Goal: Task Accomplishment & Management: Use online tool/utility

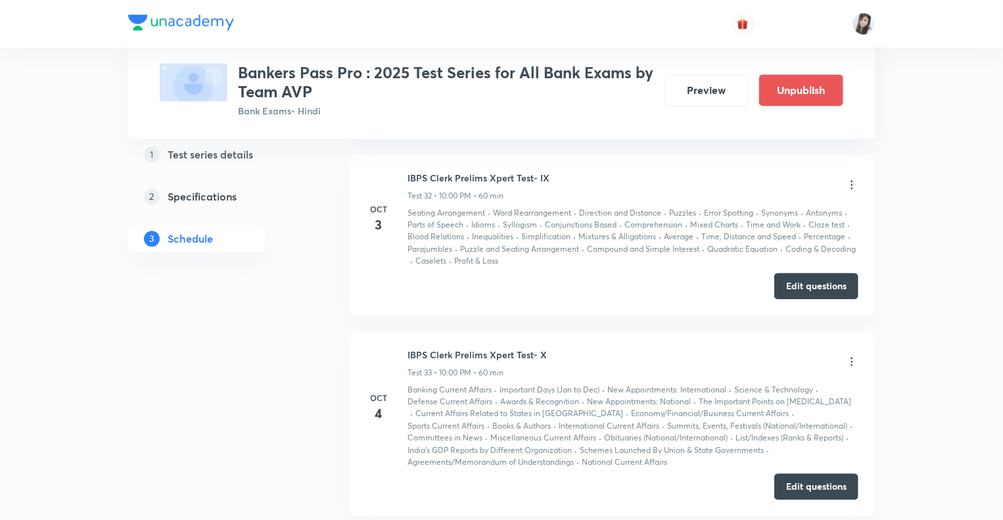
scroll to position [6656, 0]
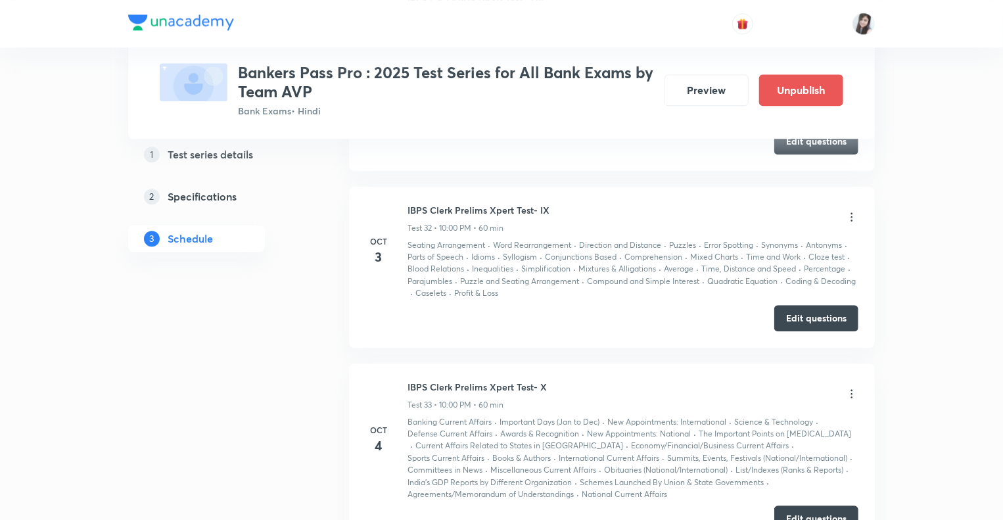
scroll to position [6577, 0]
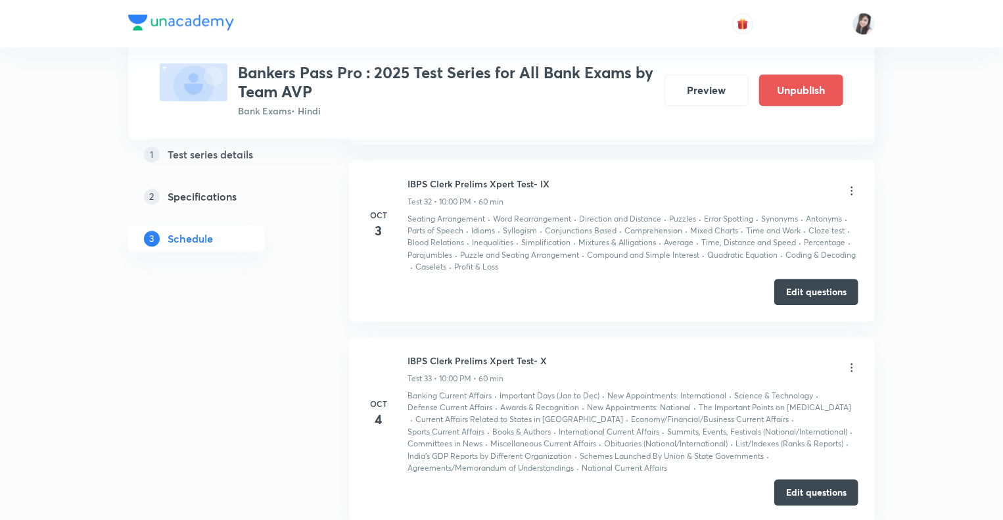
scroll to position [6656, 0]
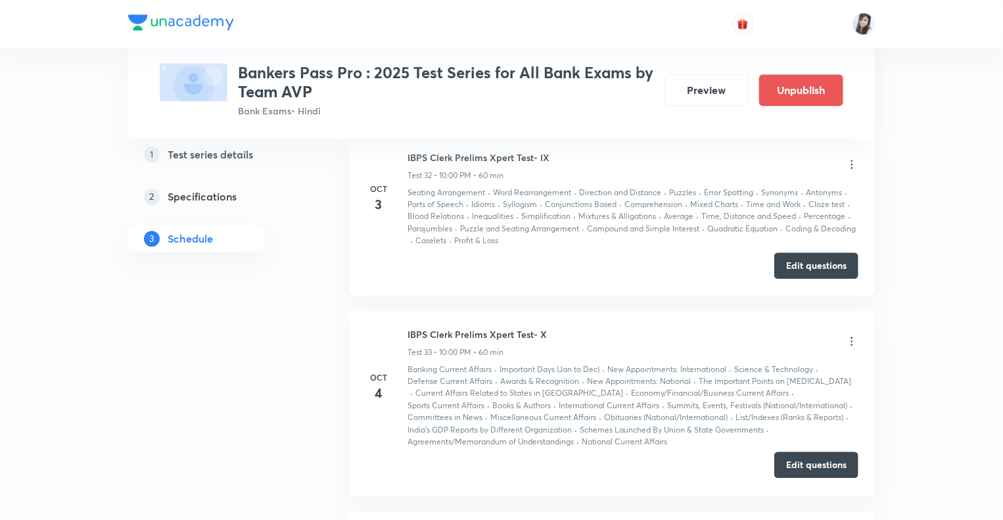
click at [791, 451] on button "Edit questions" at bounding box center [816, 464] width 84 height 26
click at [549, 327] on div "IBPS Clerk Prelims Xpert Test- X Test 33 • 10:00 PM • 60 min" at bounding box center [632, 342] width 451 height 31
drag, startPoint x: 549, startPoint y: 313, endPoint x: 388, endPoint y: 315, distance: 161.0
click at [388, 327] on div "[DATE] IBPS Clerk Prelims Xpert Test- X Test 33 • 10:00 PM • 60 min Banking Cur…" at bounding box center [611, 387] width 493 height 121
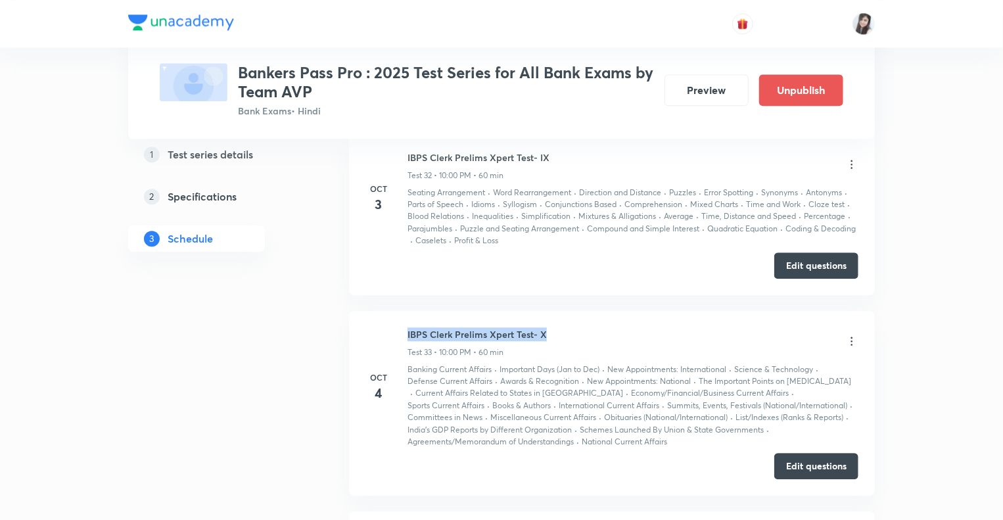
copy h6 "IBPS Clerk Prelims Xpert Test- X"
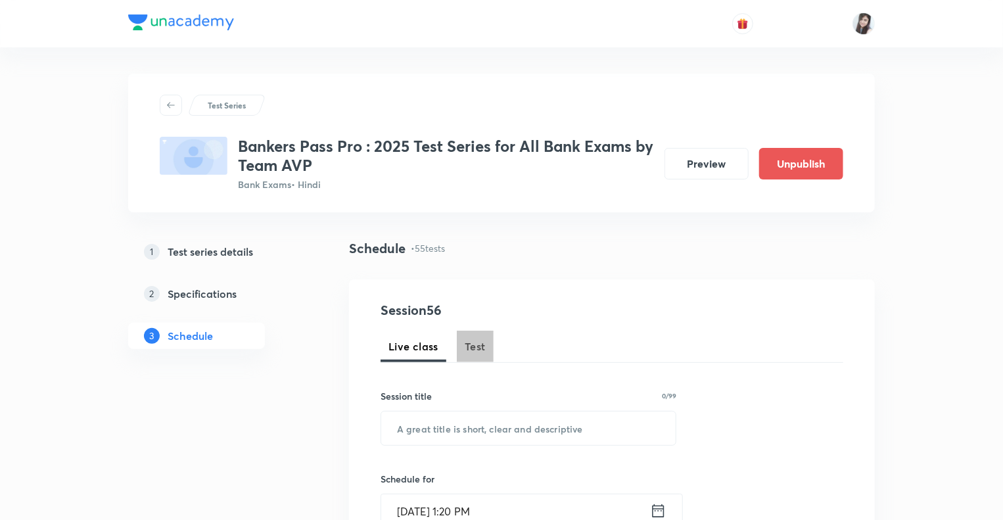
click at [470, 351] on span "Test" at bounding box center [475, 346] width 21 height 16
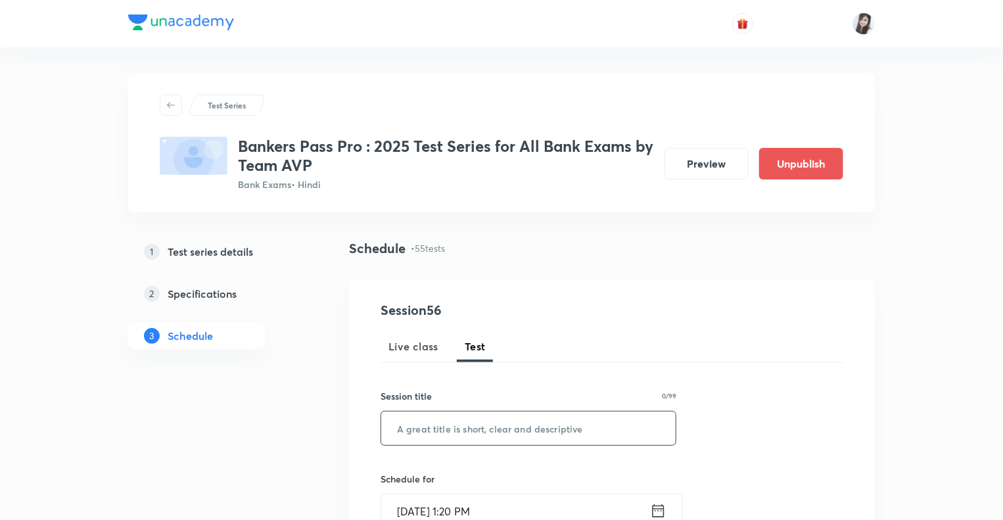
click at [410, 423] on input "text" at bounding box center [528, 428] width 294 height 34
paste input "IBPS Clerk Prelims Xpert Test- X"
type input "IBPS Clerk Prelims Xpert Test- X"
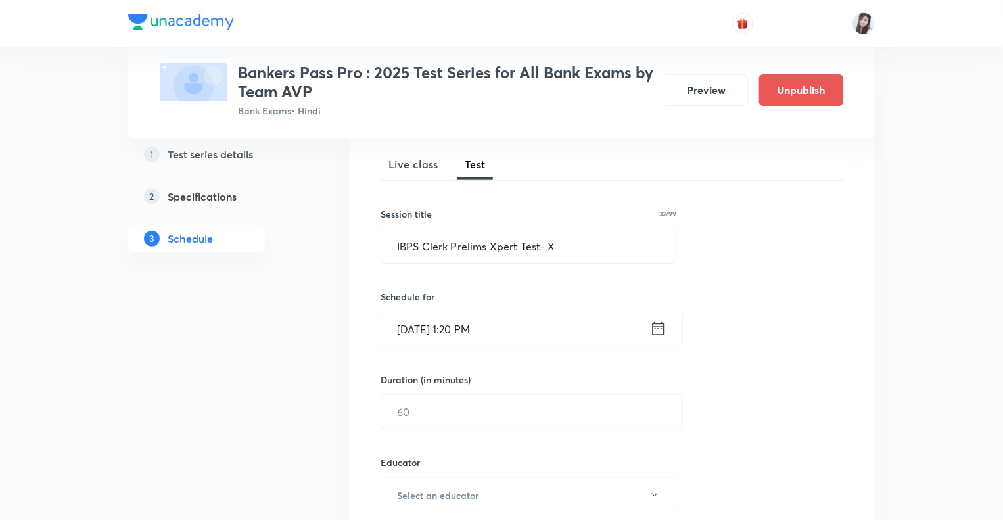
scroll to position [210, 0]
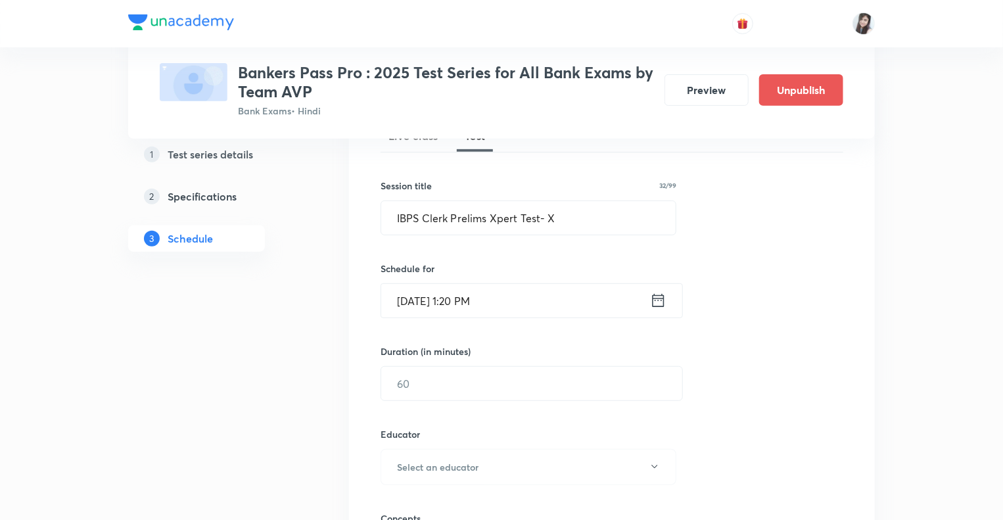
click at [657, 302] on icon at bounding box center [658, 300] width 16 height 18
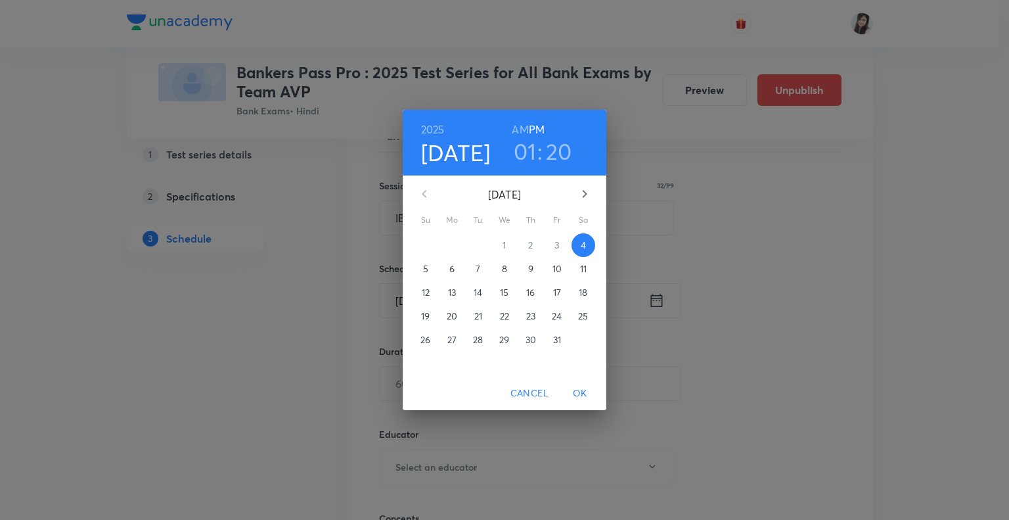
click at [526, 151] on h3 "01" at bounding box center [525, 151] width 23 height 28
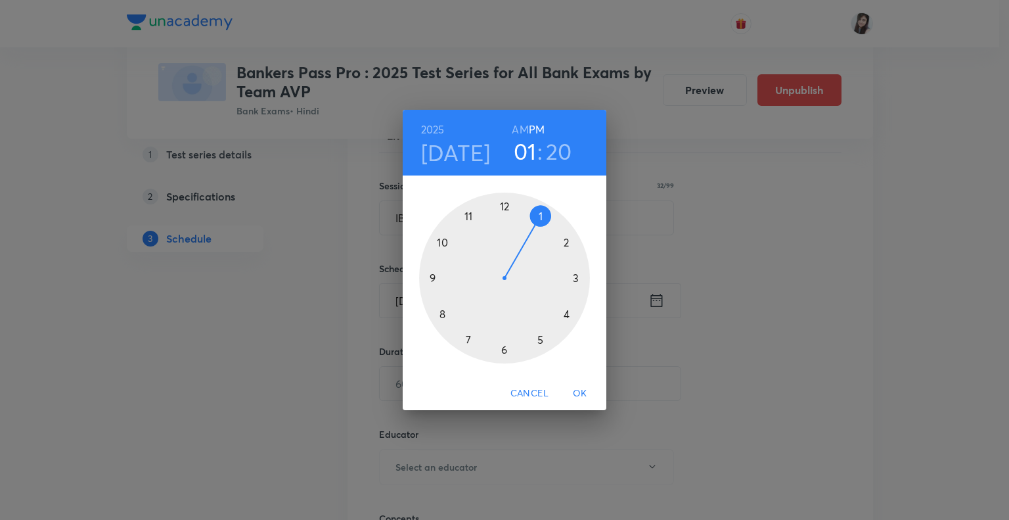
click at [441, 242] on div at bounding box center [504, 278] width 171 height 171
click at [540, 216] on div at bounding box center [504, 278] width 171 height 171
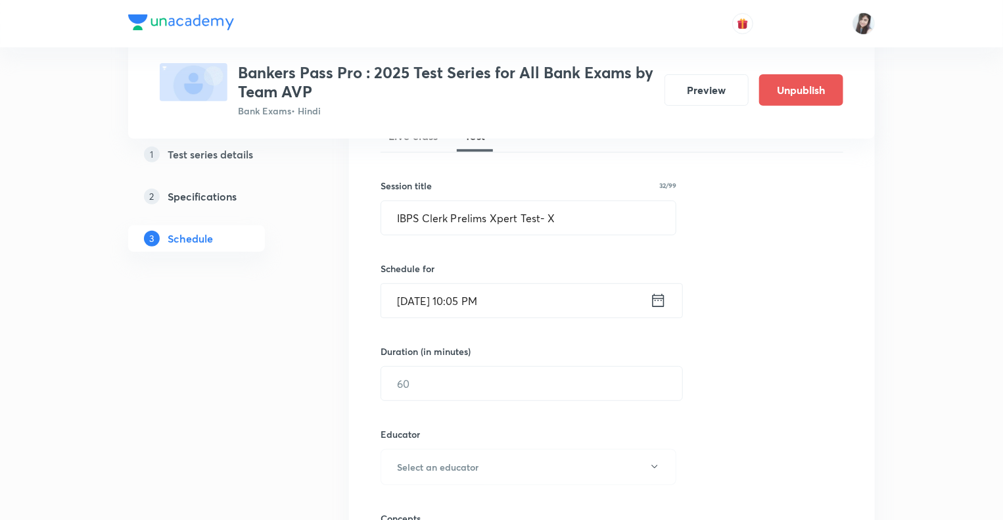
click at [425, 383] on input "text" at bounding box center [531, 384] width 301 height 34
type input "60"
click at [653, 463] on icon "button" at bounding box center [654, 466] width 11 height 11
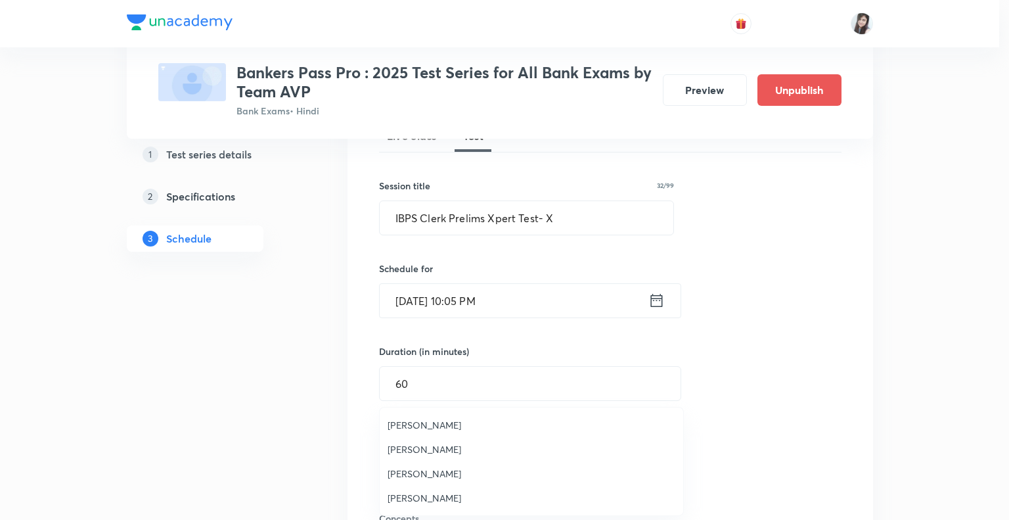
click at [413, 471] on span "[PERSON_NAME]" at bounding box center [532, 474] width 288 height 14
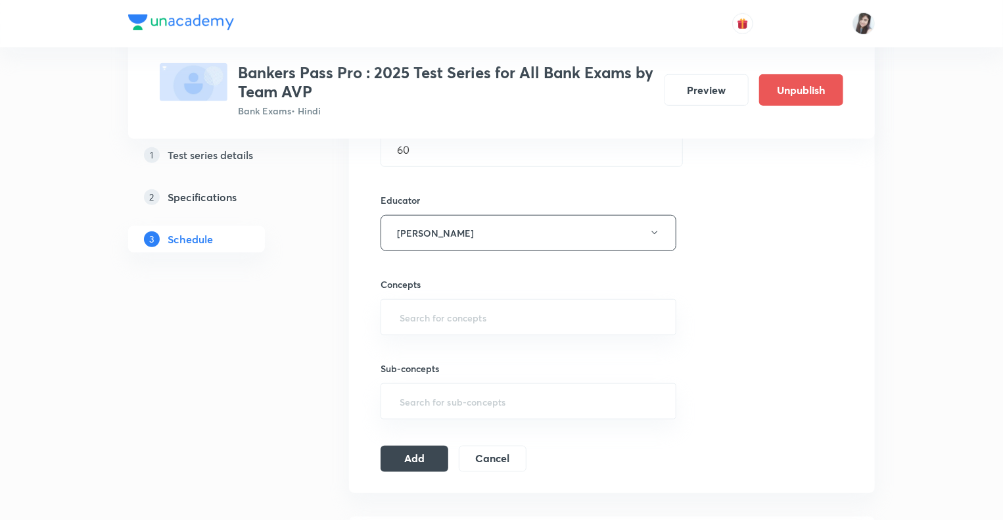
scroll to position [447, 0]
click at [413, 451] on button "Add" at bounding box center [415, 455] width 68 height 26
click at [417, 308] on input "text" at bounding box center [528, 314] width 263 height 24
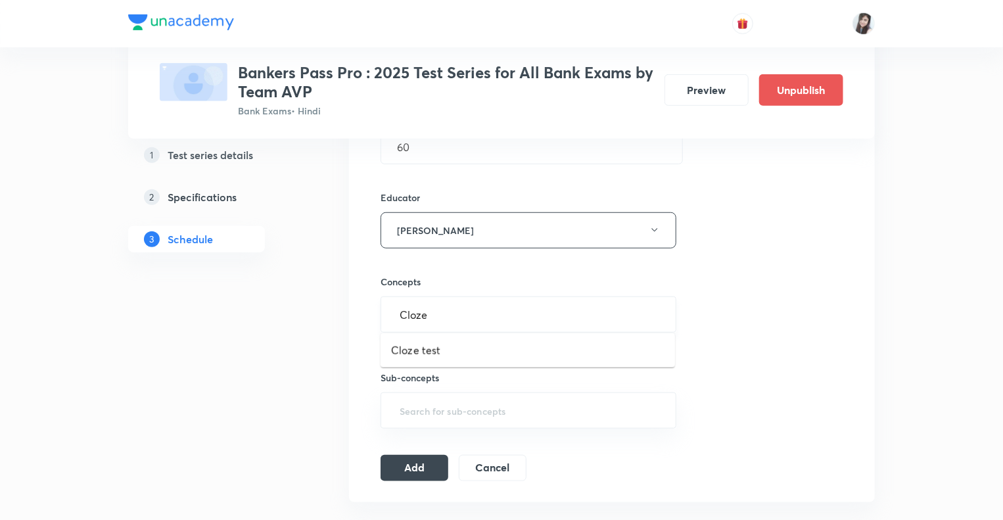
type input "Cloze"
click at [412, 346] on li "Cloze test" at bounding box center [528, 350] width 294 height 24
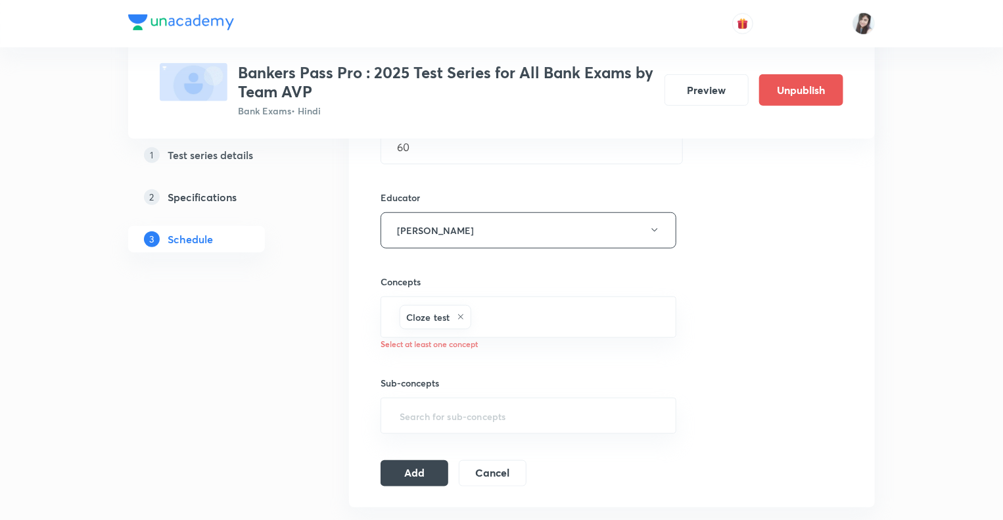
click at [497, 315] on input "text" at bounding box center [567, 317] width 186 height 24
click at [407, 470] on button "Add" at bounding box center [415, 472] width 68 height 26
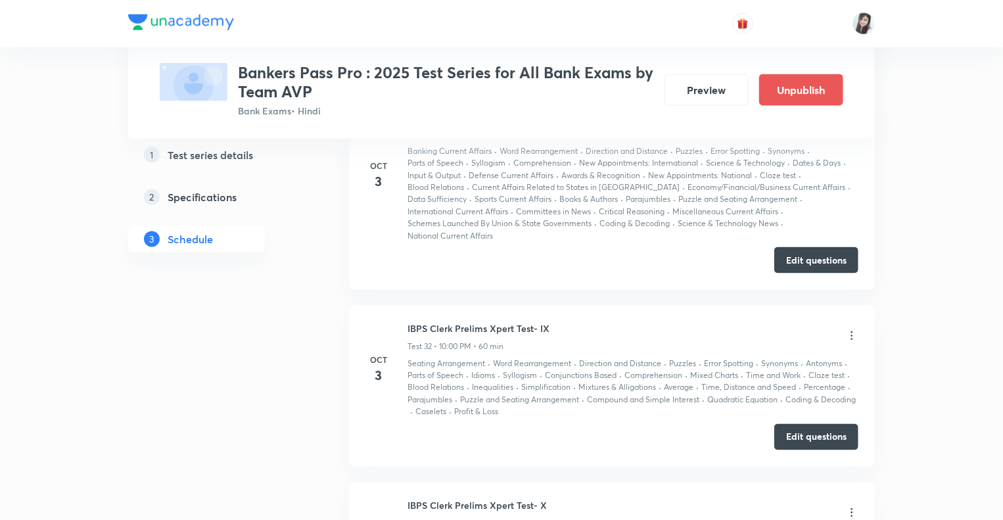
scroll to position [5967, 0]
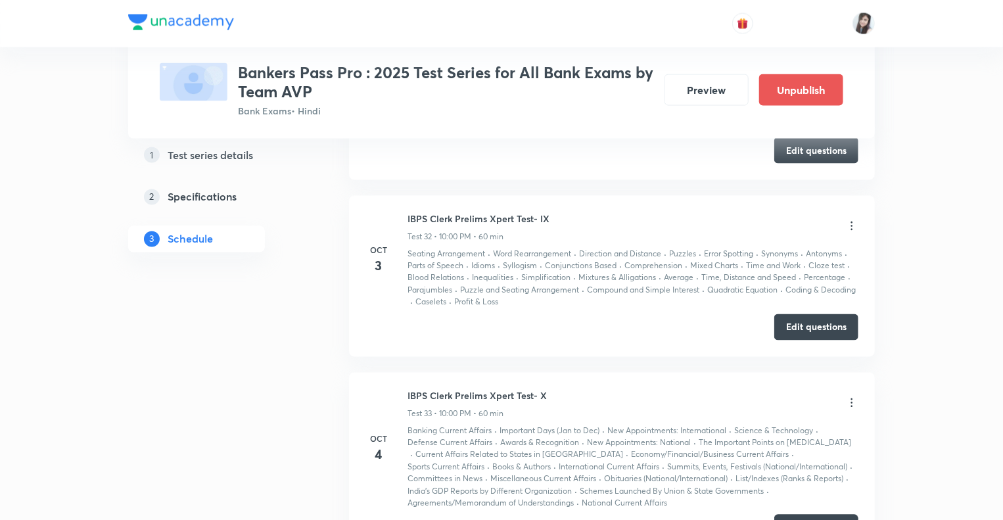
scroll to position [6189, 0]
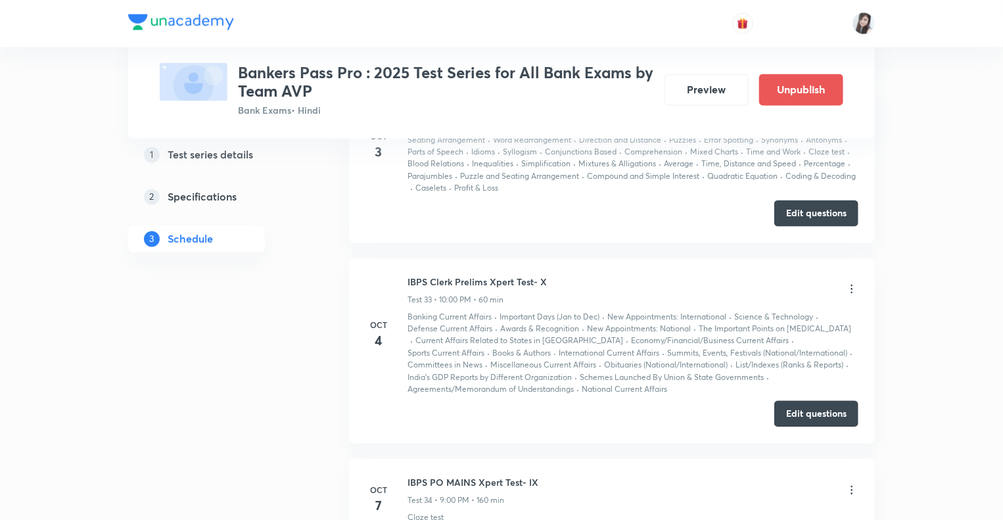
click at [851, 283] on icon at bounding box center [851, 289] width 13 height 13
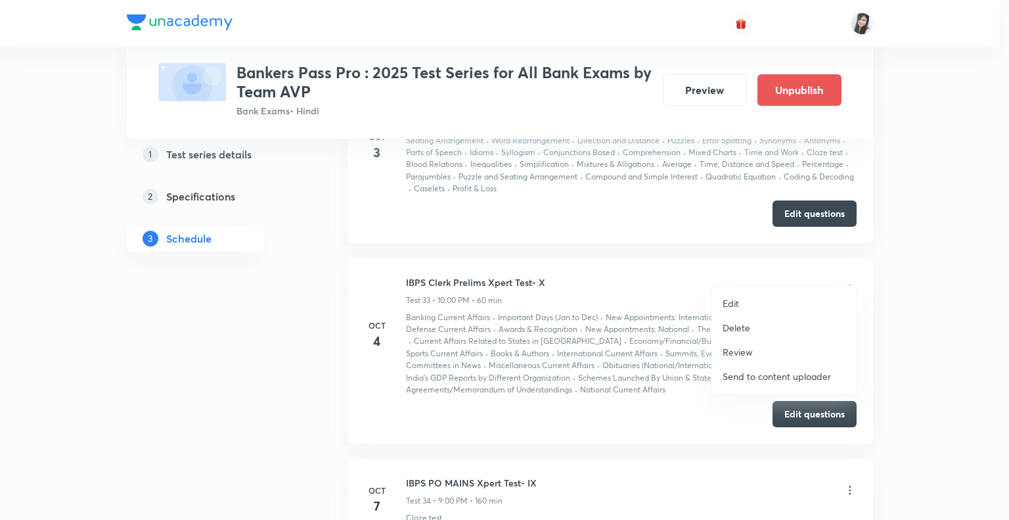
click at [740, 329] on p "Delete" at bounding box center [737, 328] width 28 height 14
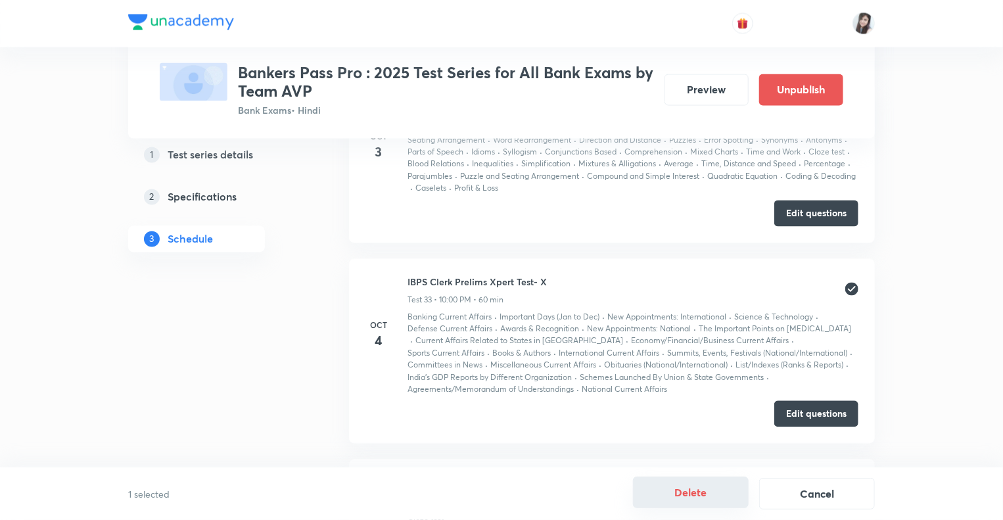
click at [687, 494] on button "Delete" at bounding box center [691, 492] width 116 height 32
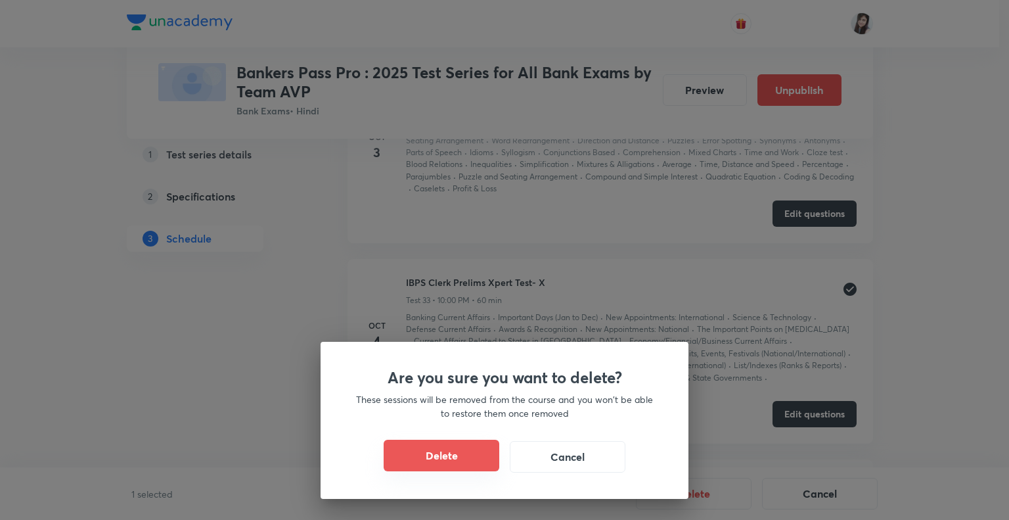
click at [450, 454] on button "Delete" at bounding box center [442, 456] width 116 height 32
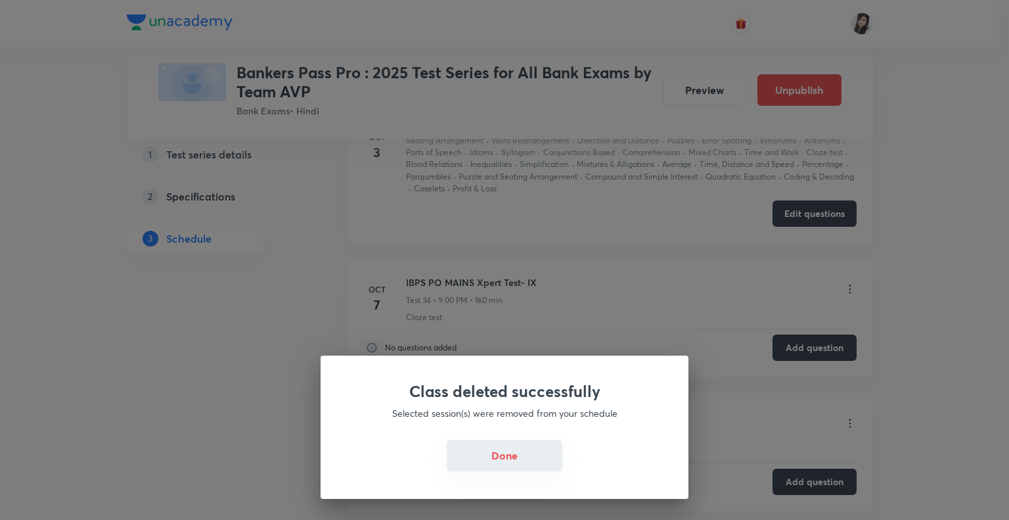
click at [524, 454] on button "Done" at bounding box center [505, 456] width 116 height 32
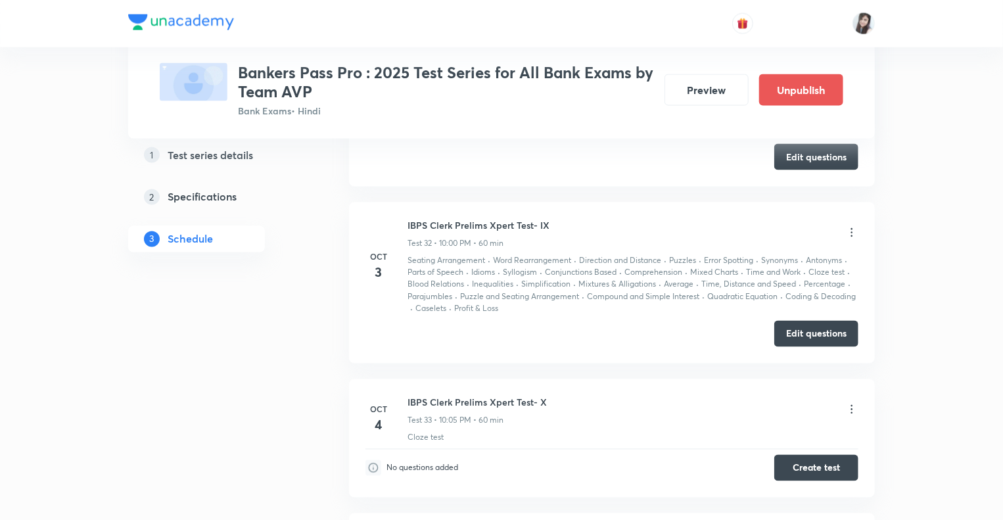
scroll to position [6058, 0]
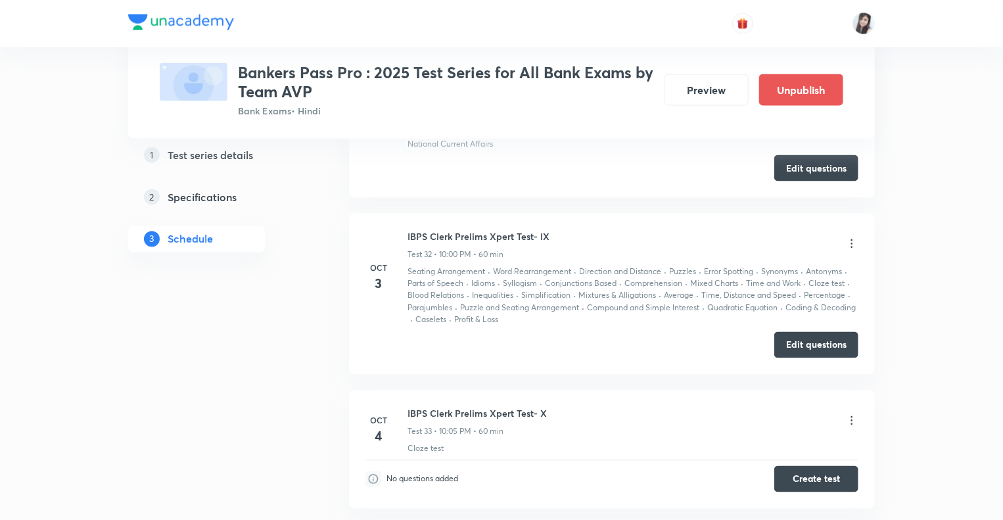
click at [852, 414] on icon at bounding box center [851, 420] width 13 height 13
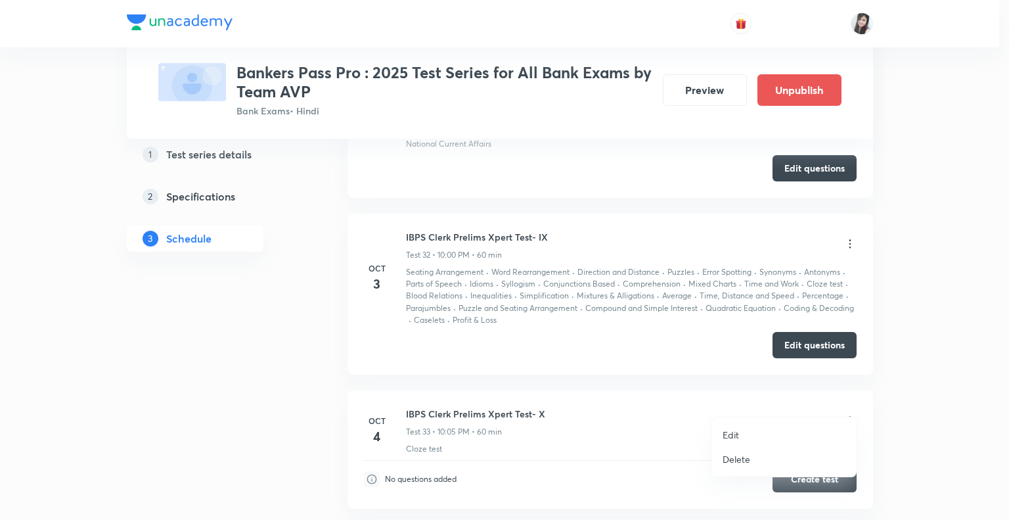
click at [726, 436] on p "Edit" at bounding box center [731, 435] width 16 height 14
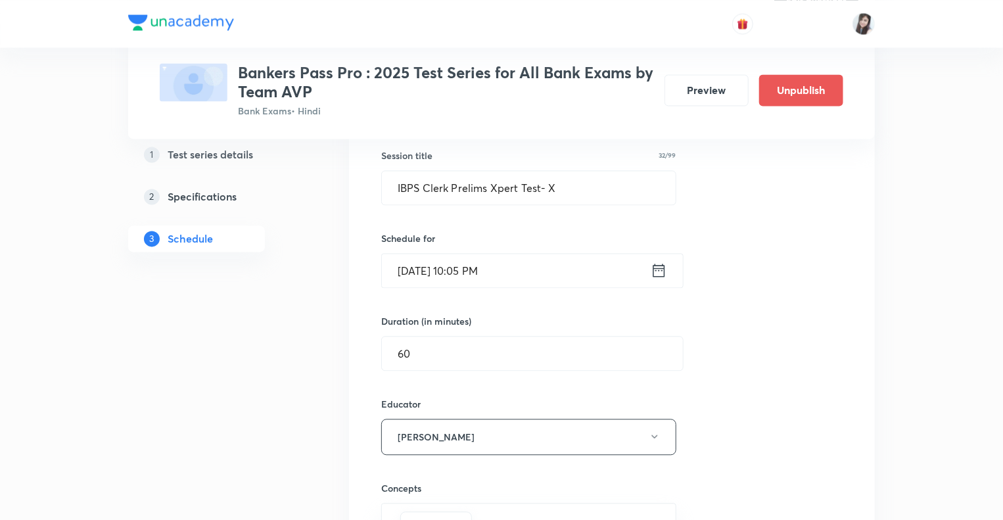
scroll to position [6347, 0]
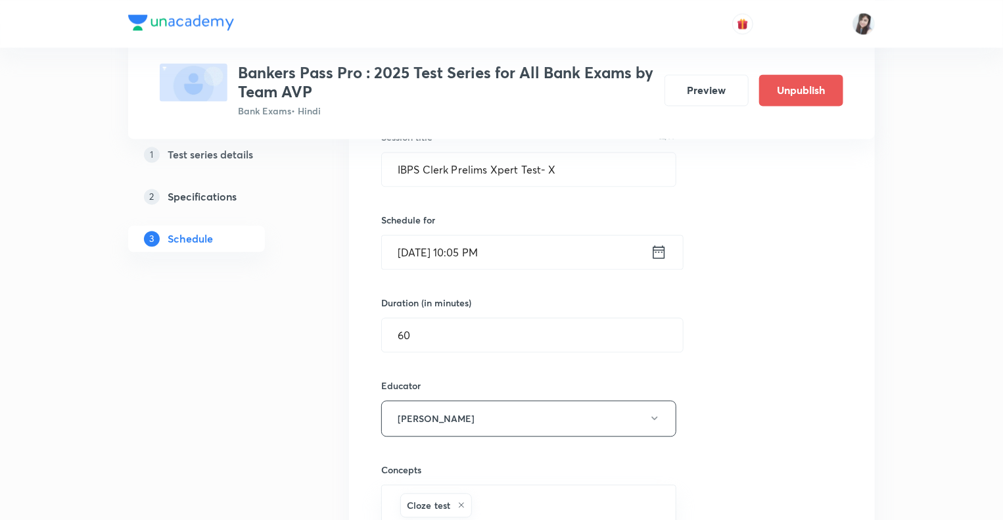
click at [659, 242] on icon at bounding box center [659, 251] width 16 height 18
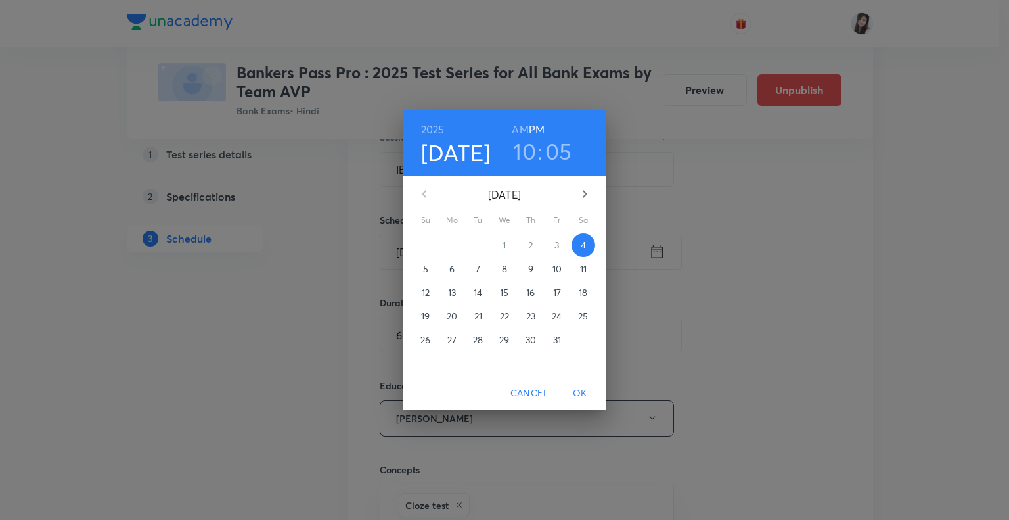
click at [562, 157] on h3 "05" at bounding box center [558, 151] width 27 height 28
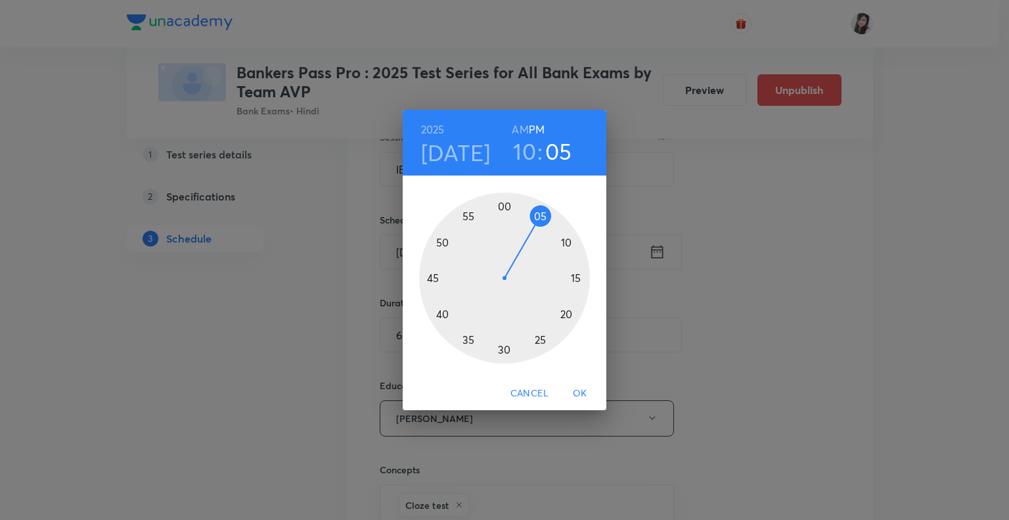
click at [504, 204] on div at bounding box center [504, 278] width 171 height 171
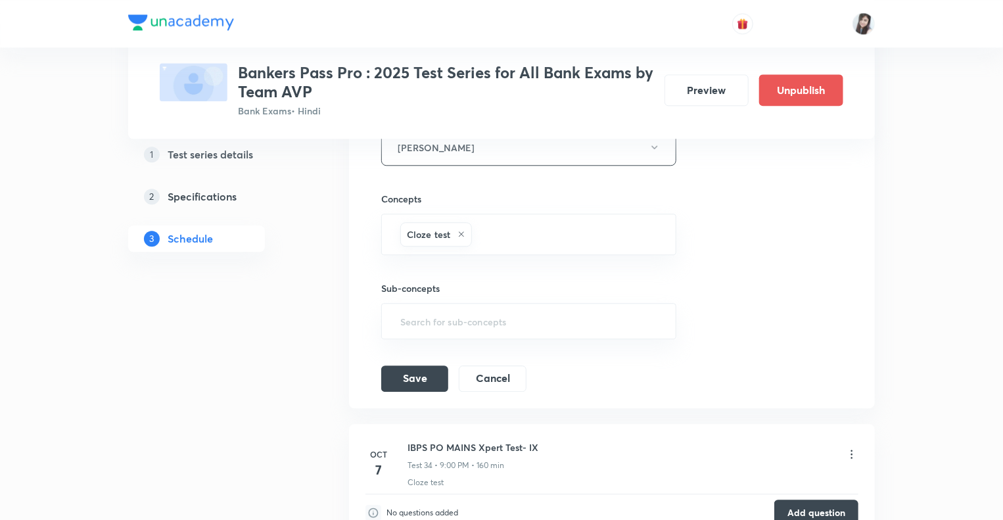
scroll to position [6636, 0]
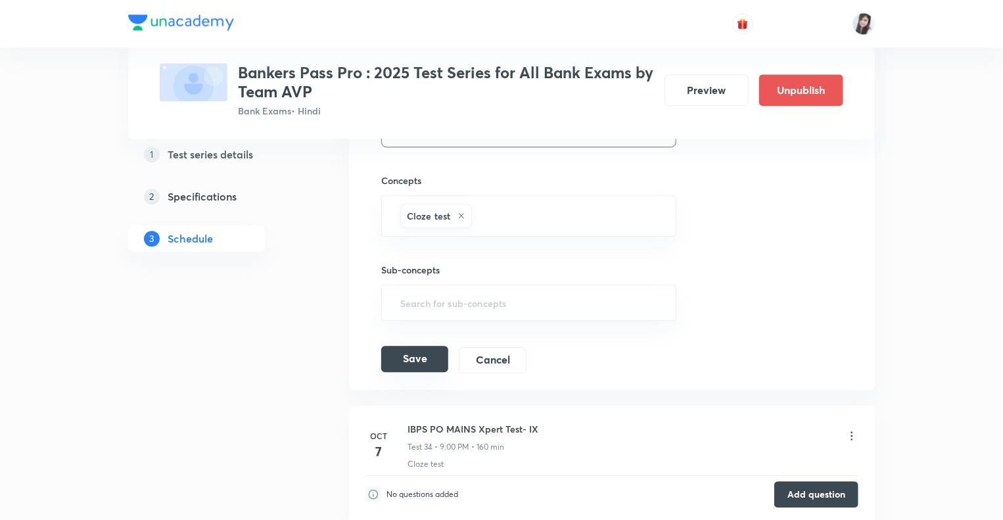
click at [408, 346] on button "Save" at bounding box center [414, 359] width 67 height 26
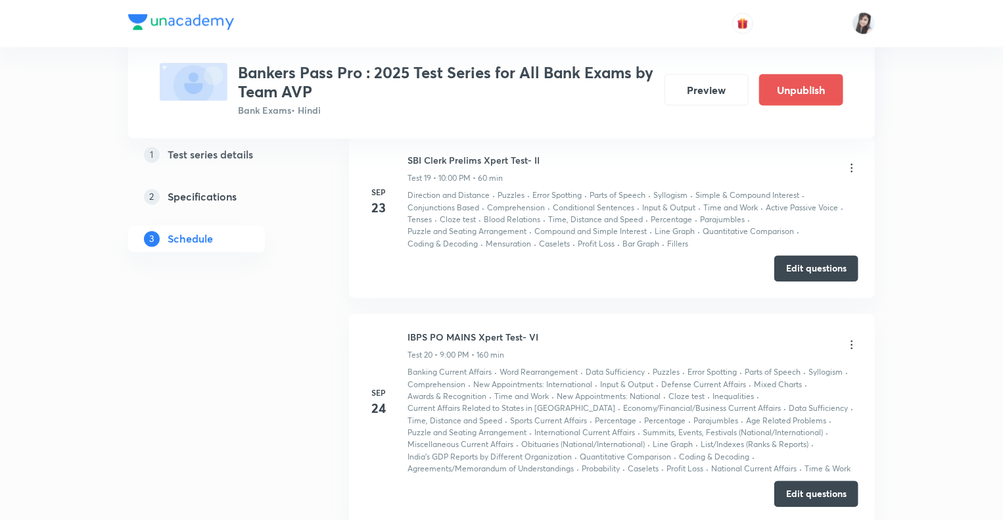
scroll to position [3607, 0]
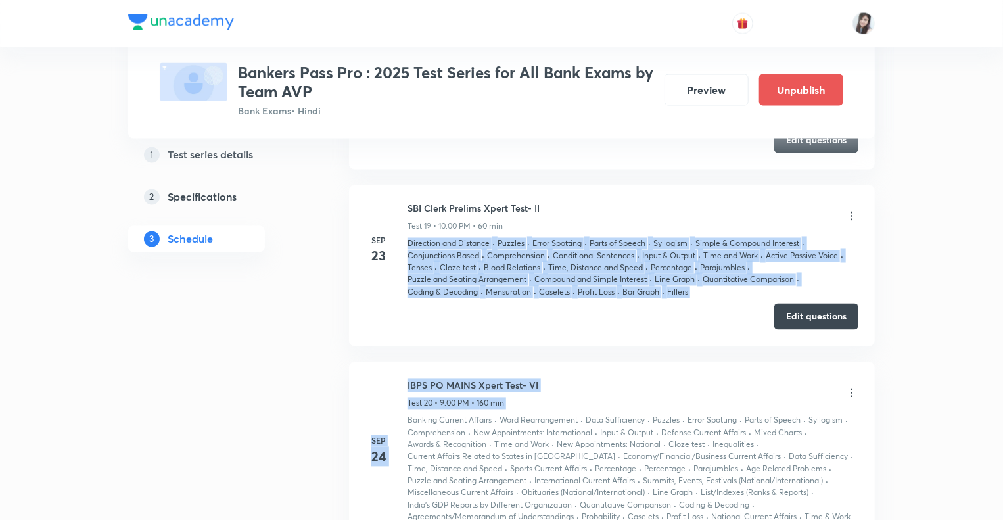
drag, startPoint x: 992, startPoint y: 214, endPoint x: 1008, endPoint y: 359, distance: 145.5
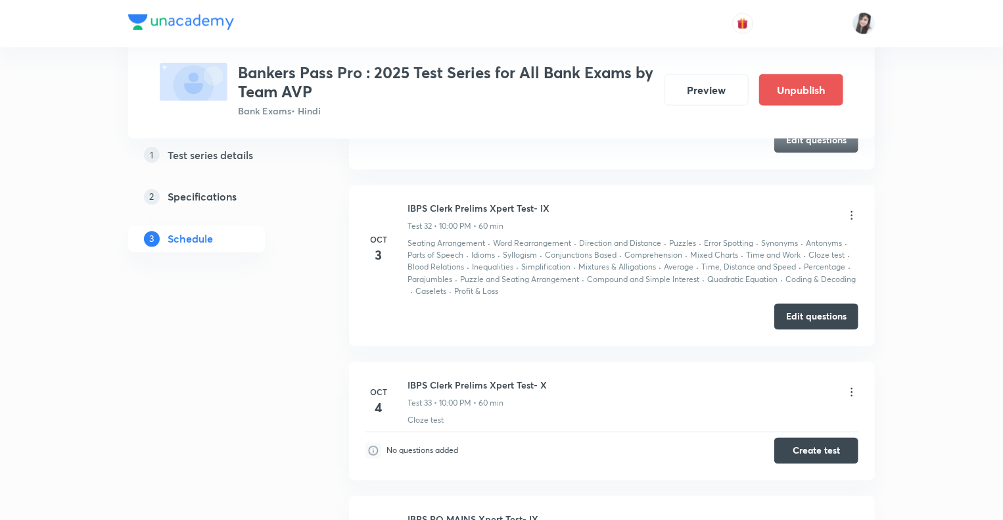
scroll to position [6096, 0]
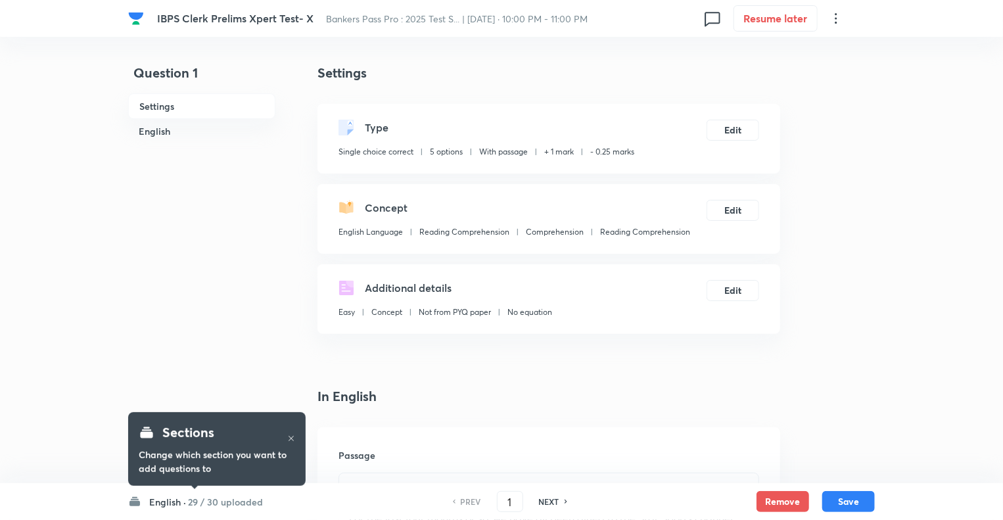
click at [160, 501] on h6 "English ·" at bounding box center [167, 502] width 37 height 14
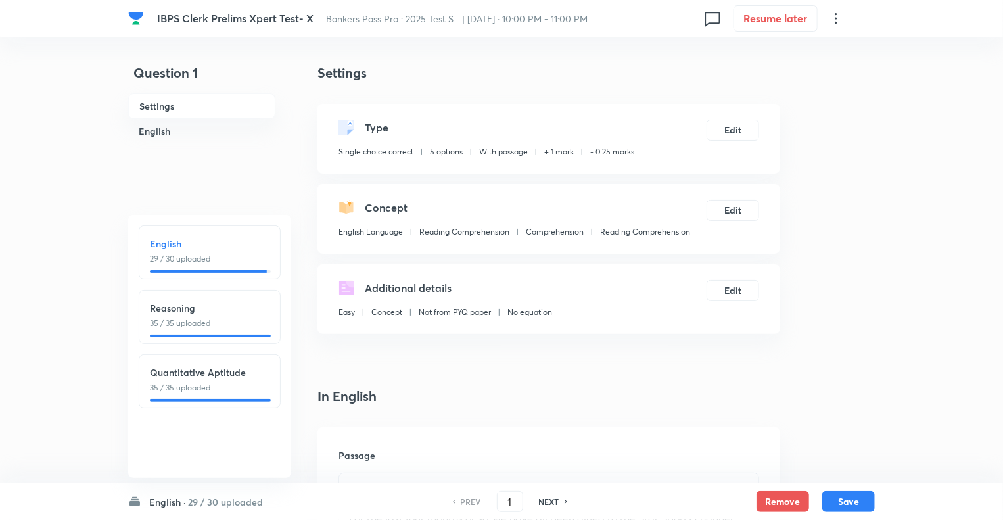
click at [206, 250] on div "English 29 / 30 uploaded" at bounding box center [210, 251] width 120 height 28
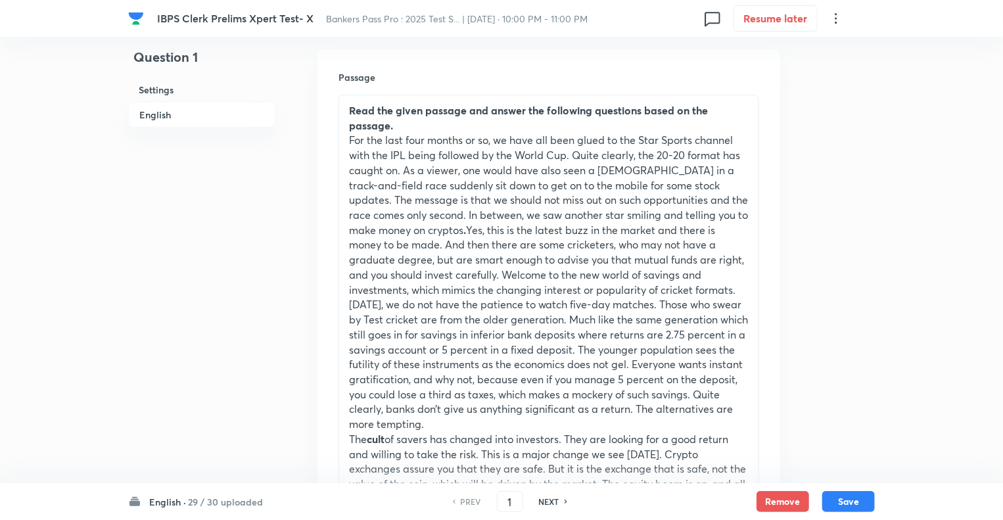
scroll to position [394, 0]
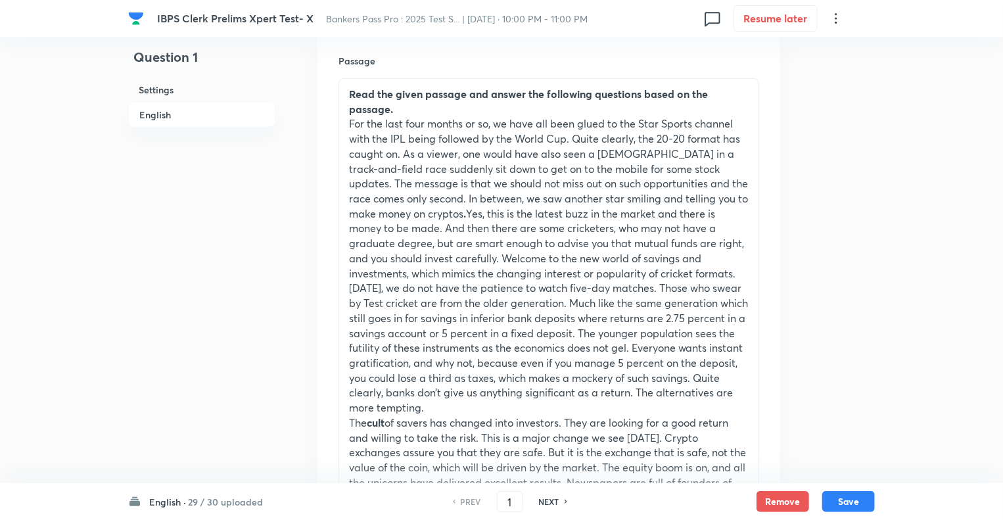
click at [550, 501] on h6 "NEXT" at bounding box center [549, 502] width 20 height 12
type input "2"
checkbox input "false"
checkbox input "true"
click at [550, 501] on h6 "NEXT" at bounding box center [549, 502] width 20 height 12
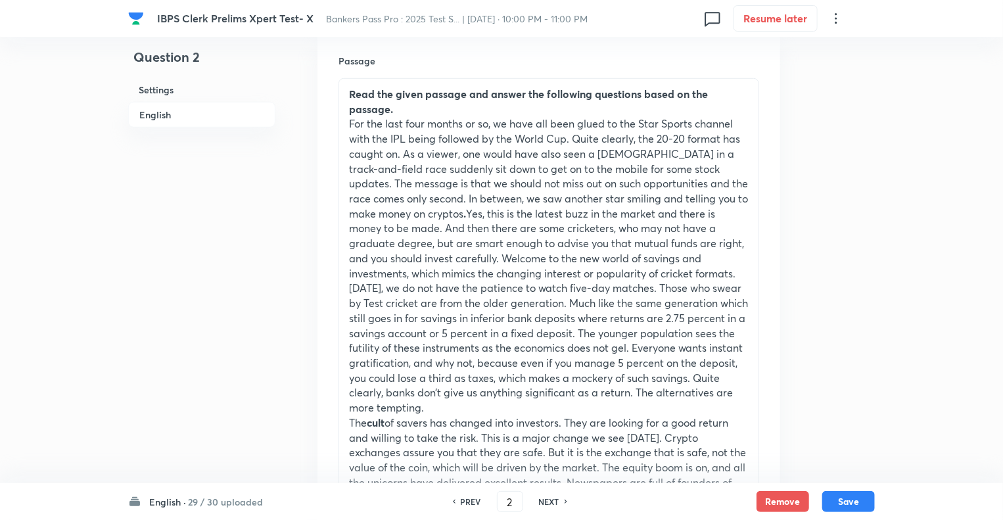
type input "3"
checkbox input "false"
checkbox input "true"
click at [550, 501] on h6 "NEXT" at bounding box center [549, 502] width 20 height 12
type input "4"
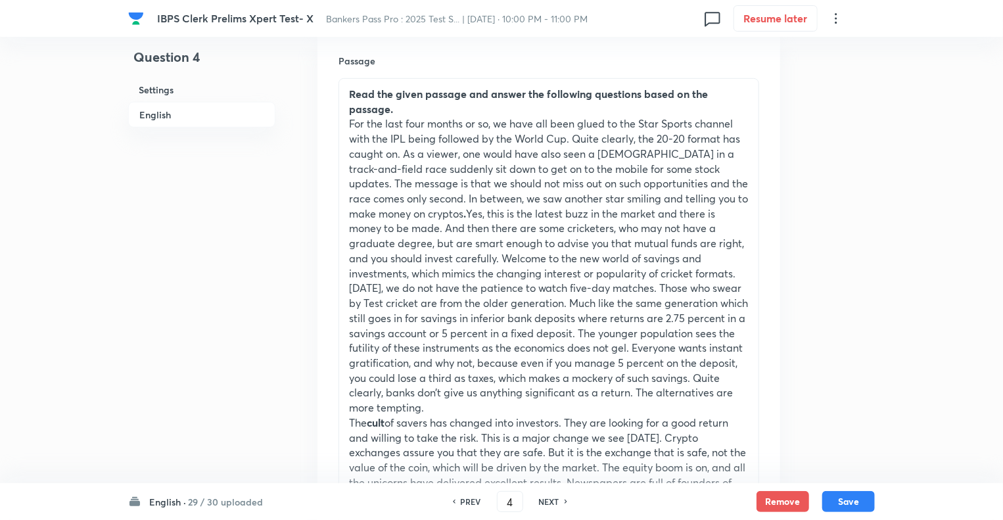
checkbox input "false"
checkbox input "true"
click at [550, 501] on h6 "NEXT" at bounding box center [549, 502] width 20 height 12
type input "5"
checkbox input "false"
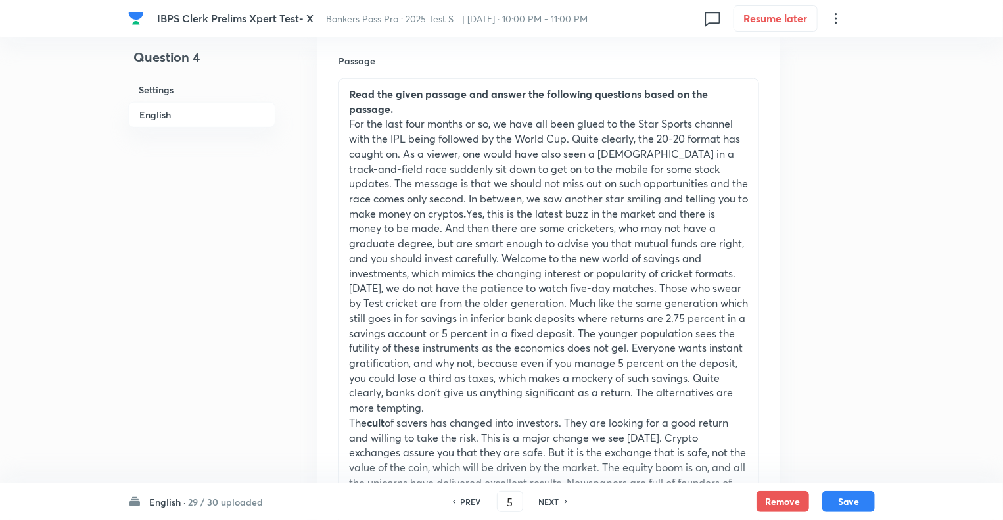
checkbox input "true"
click at [550, 501] on h6 "NEXT" at bounding box center [549, 502] width 20 height 12
type input "6"
checkbox input "true"
click at [550, 501] on h6 "NEXT" at bounding box center [549, 502] width 20 height 12
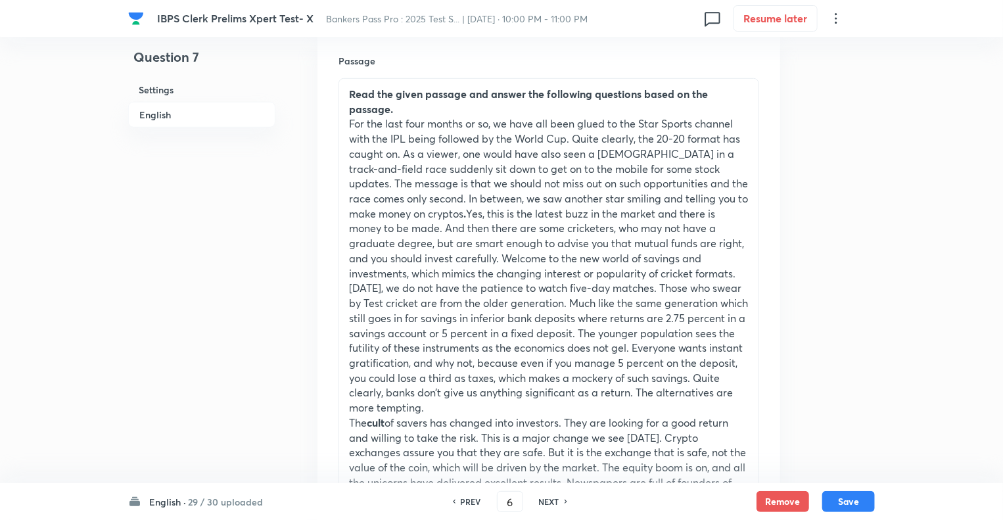
type input "7"
checkbox input "false"
click at [550, 501] on h6 "NEXT" at bounding box center [549, 502] width 20 height 12
checkbox input "true"
type input "8"
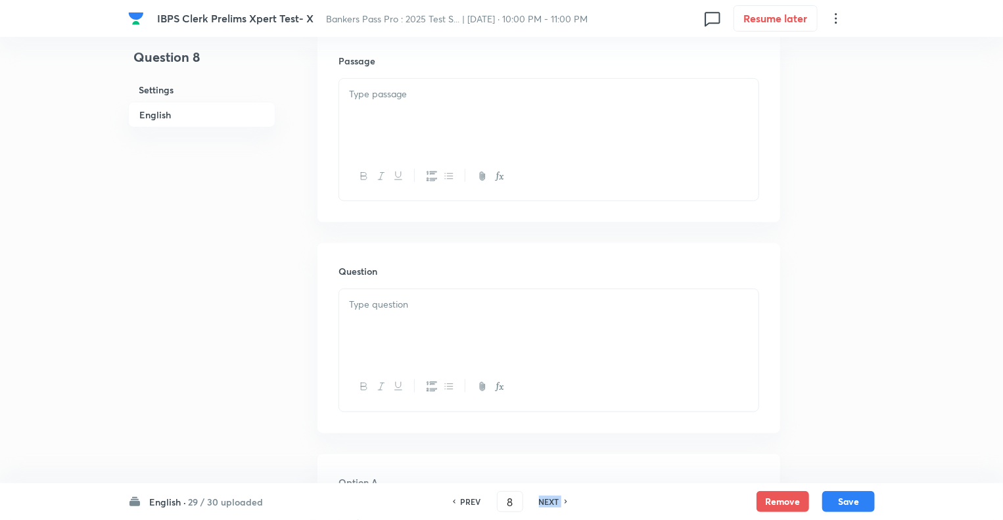
checkbox input "false"
click at [550, 501] on h6 "NEXT" at bounding box center [549, 502] width 20 height 12
checkbox input "true"
type input "9"
checkbox input "false"
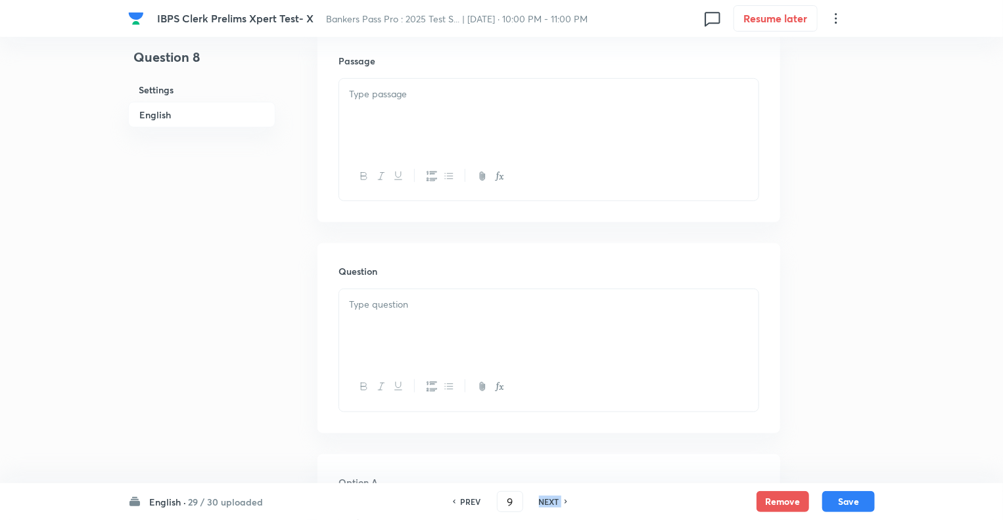
checkbox input "true"
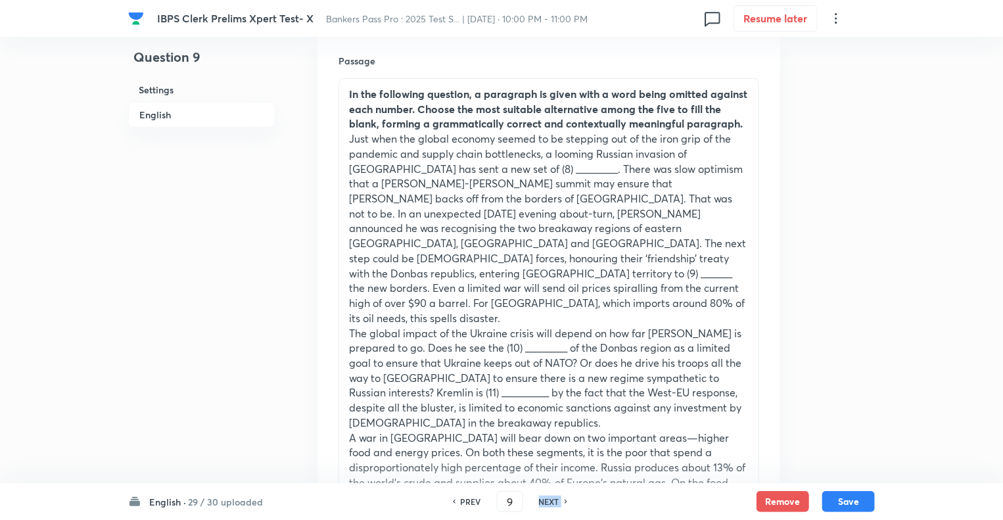
click at [550, 501] on h6 "NEXT" at bounding box center [549, 502] width 20 height 12
type input "10"
checkbox input "false"
checkbox input "true"
click at [550, 501] on h6 "NEXT" at bounding box center [549, 502] width 20 height 12
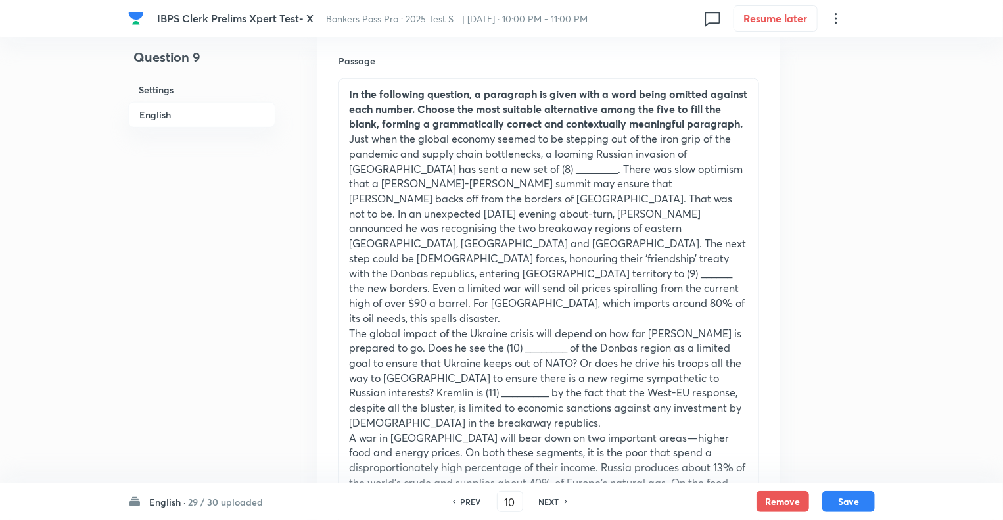
type input "11"
checkbox input "false"
checkbox input "true"
click at [550, 501] on h6 "NEXT" at bounding box center [549, 502] width 20 height 12
type input "12"
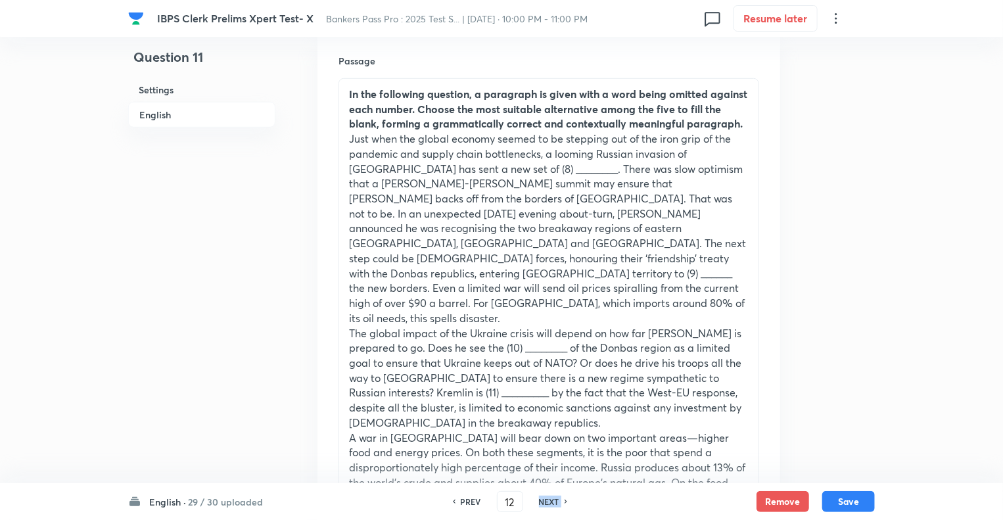
checkbox input "false"
checkbox input "true"
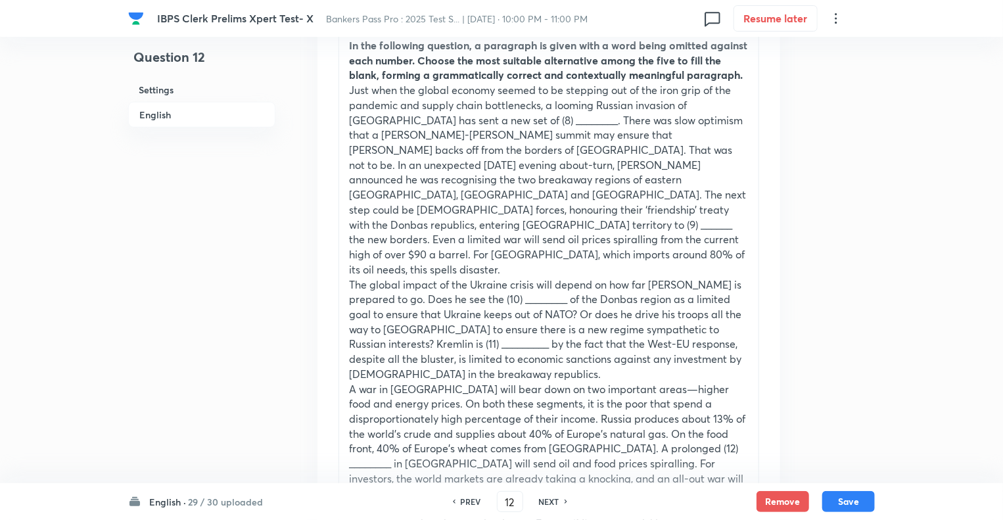
scroll to position [342, 0]
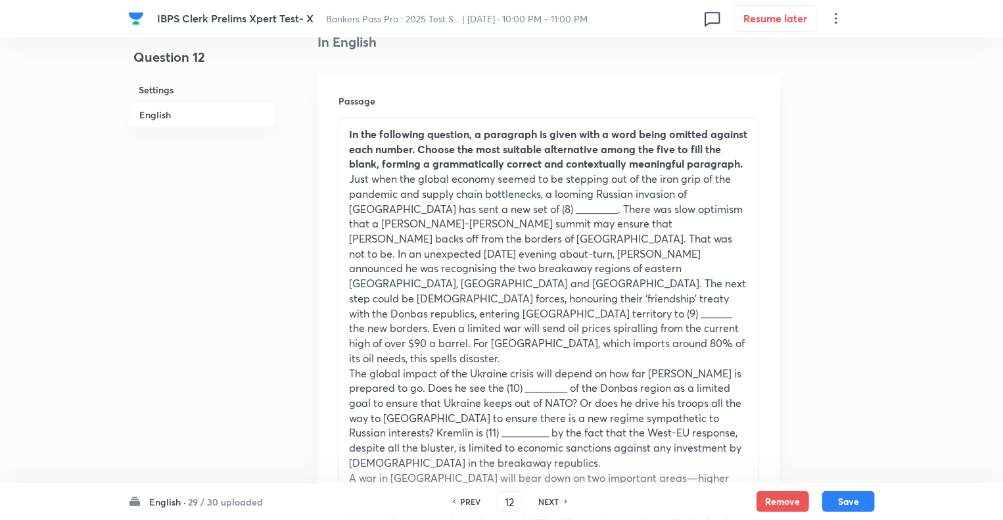
scroll to position [315, 0]
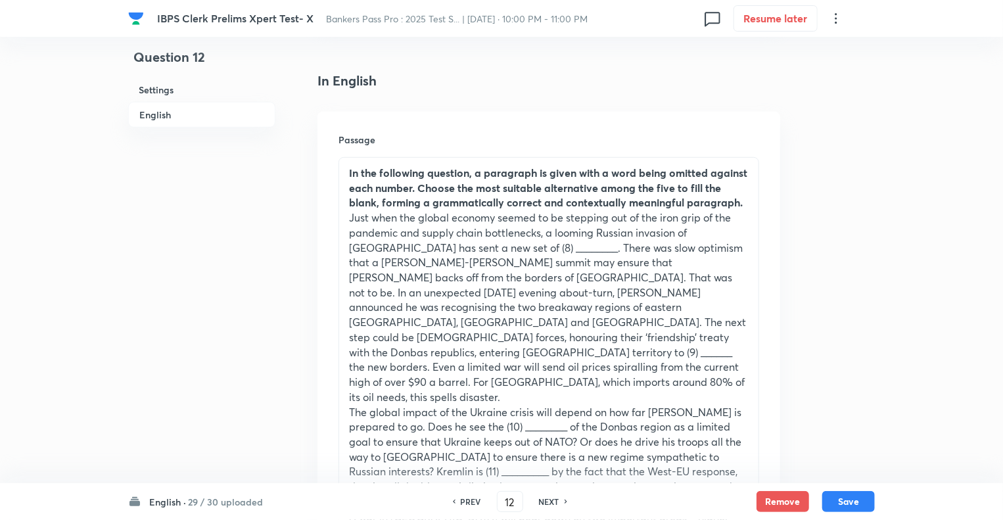
click at [548, 502] on h6 "NEXT" at bounding box center [549, 502] width 20 height 12
type input "13"
checkbox input "false"
checkbox input "true"
click at [548, 502] on h6 "NEXT" at bounding box center [549, 502] width 20 height 12
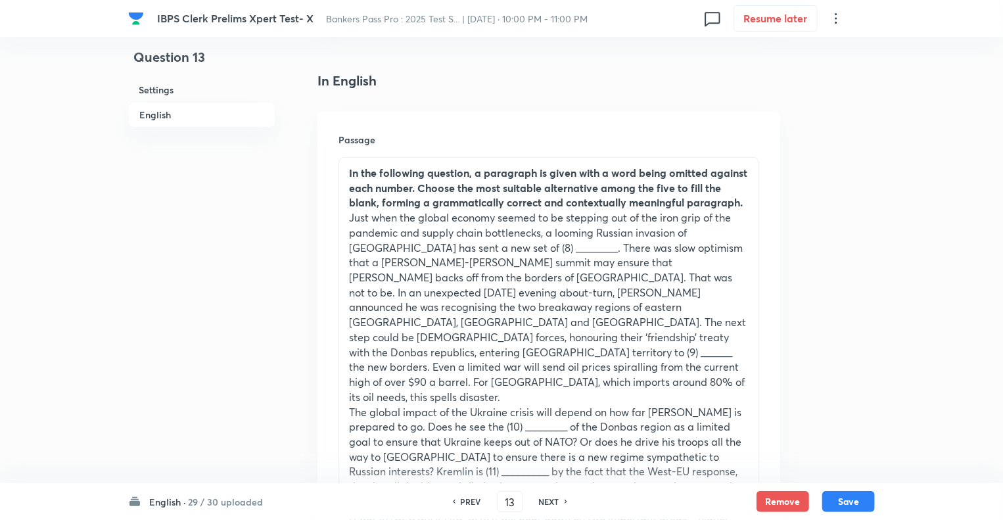
click at [548, 502] on h6 "NEXT" at bounding box center [549, 502] width 20 height 12
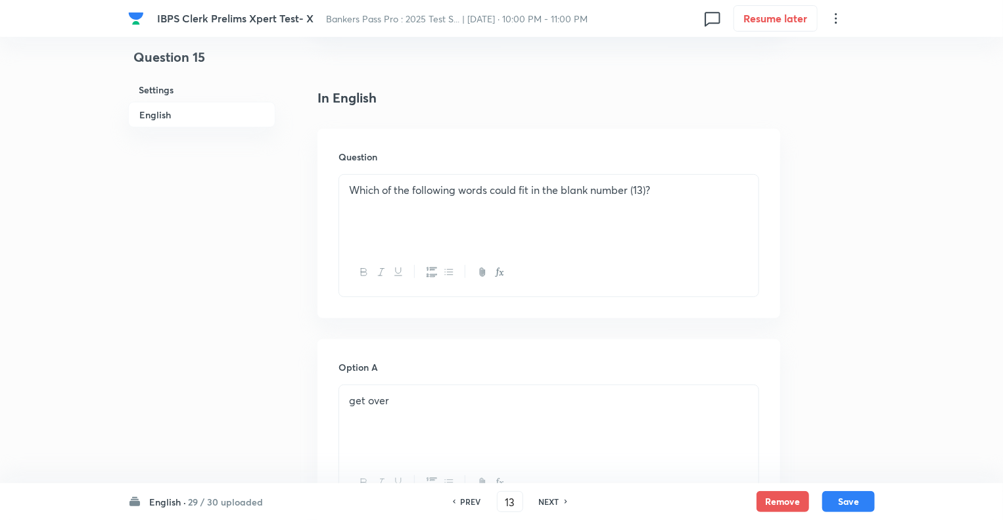
type input "15"
checkbox input "false"
checkbox input "true"
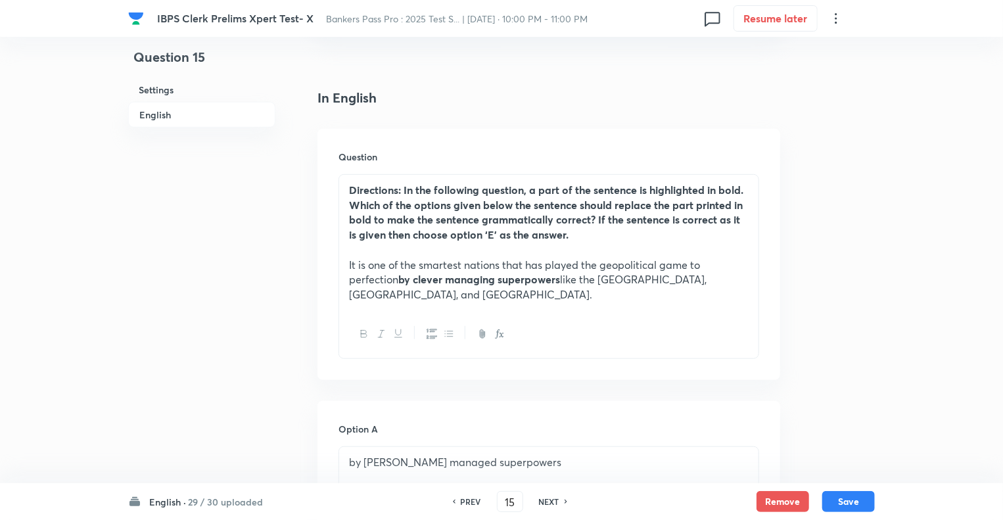
click at [548, 502] on h6 "NEXT" at bounding box center [549, 502] width 20 height 12
type input "16"
checkbox input "false"
checkbox input "true"
click at [548, 502] on h6 "NEXT" at bounding box center [549, 502] width 20 height 12
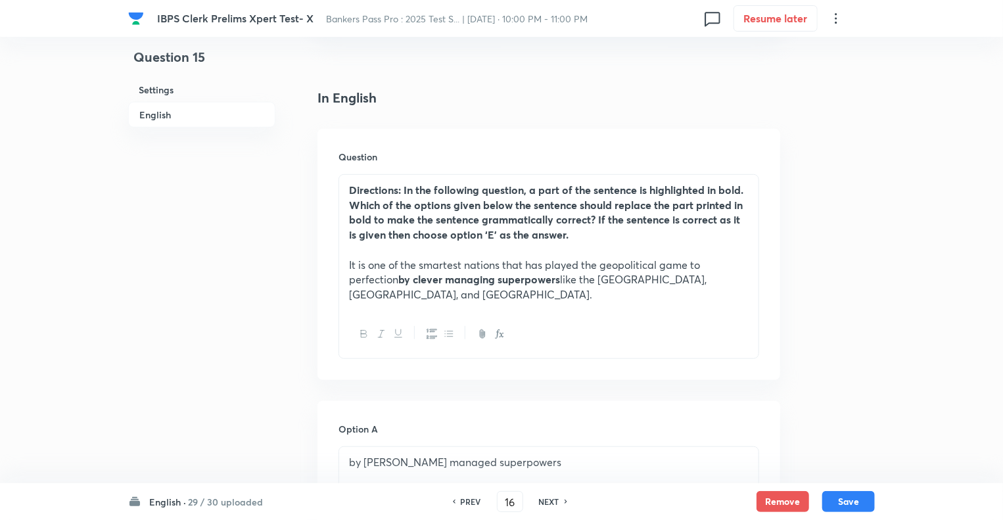
type input "17"
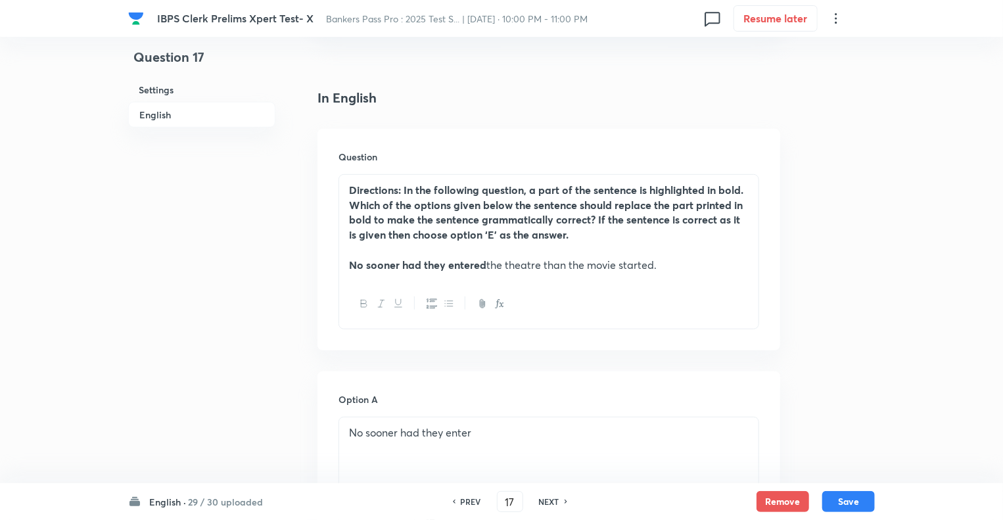
checkbox input "true"
click at [548, 502] on h6 "NEXT" at bounding box center [549, 502] width 20 height 12
type input "18"
checkbox input "false"
checkbox input "true"
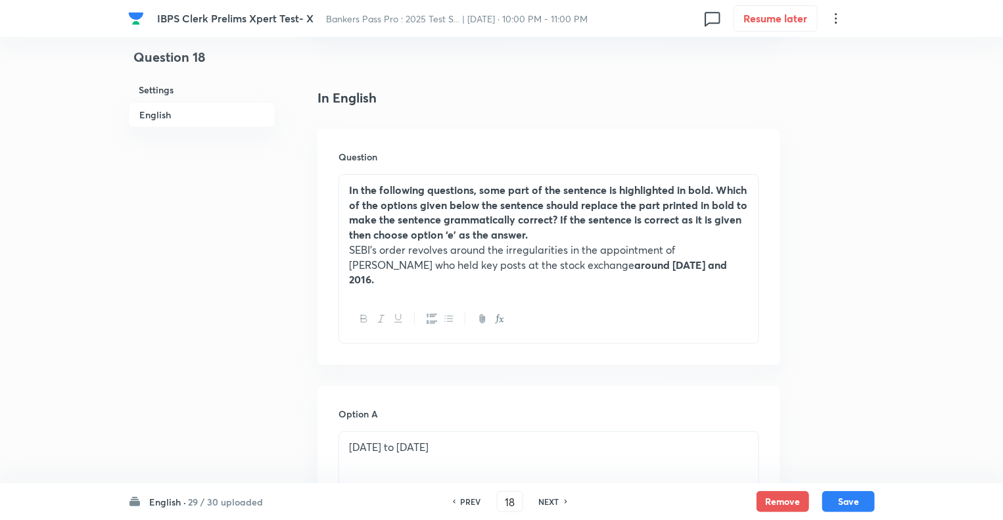
click at [548, 502] on h6 "NEXT" at bounding box center [549, 502] width 20 height 12
type input "19"
checkbox input "false"
checkbox input "true"
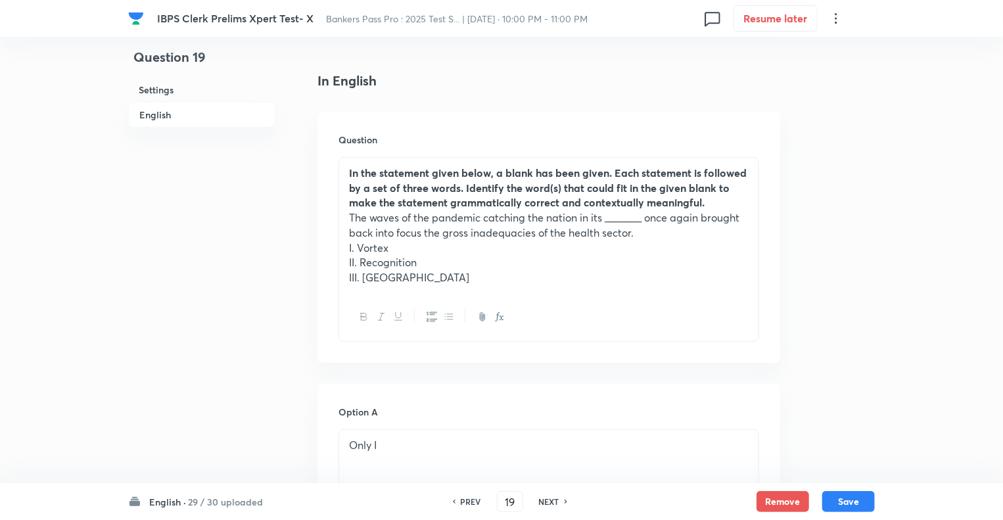
click at [548, 502] on h6 "NEXT" at bounding box center [549, 502] width 20 height 12
type input "20"
checkbox input "false"
checkbox input "true"
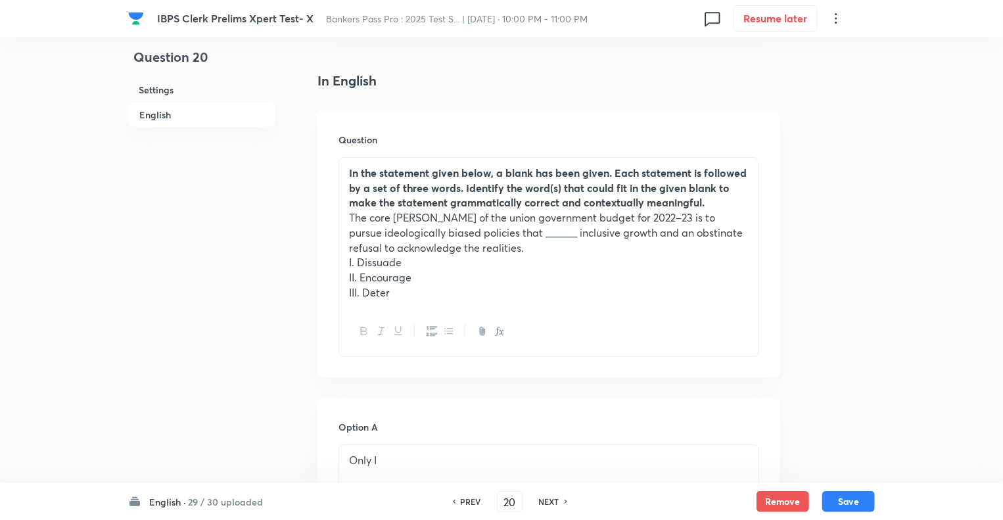
click at [548, 502] on h6 "NEXT" at bounding box center [549, 502] width 20 height 12
type input "21"
checkbox input "false"
checkbox input "true"
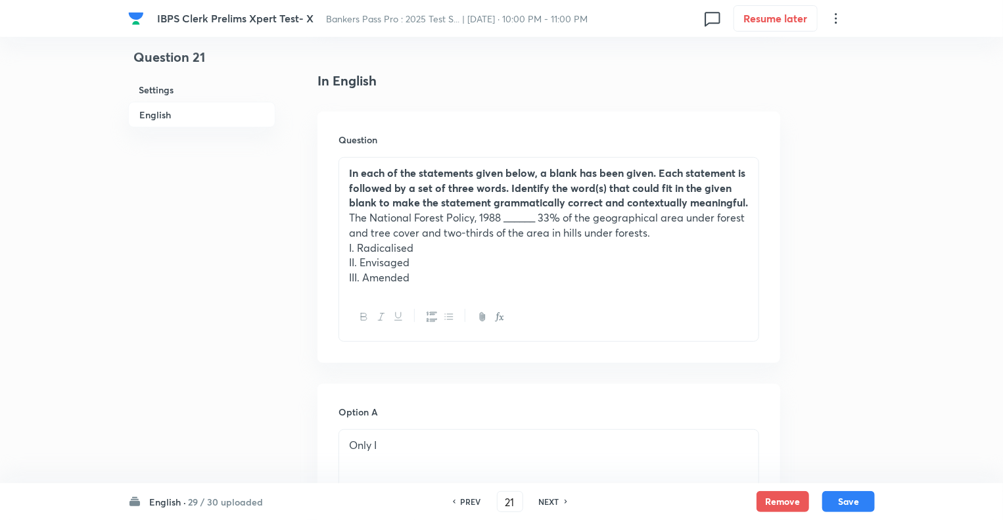
click at [548, 502] on h6 "NEXT" at bounding box center [549, 502] width 20 height 12
type input "22"
checkbox input "false"
checkbox input "true"
click at [548, 502] on h6 "NEXT" at bounding box center [549, 502] width 20 height 12
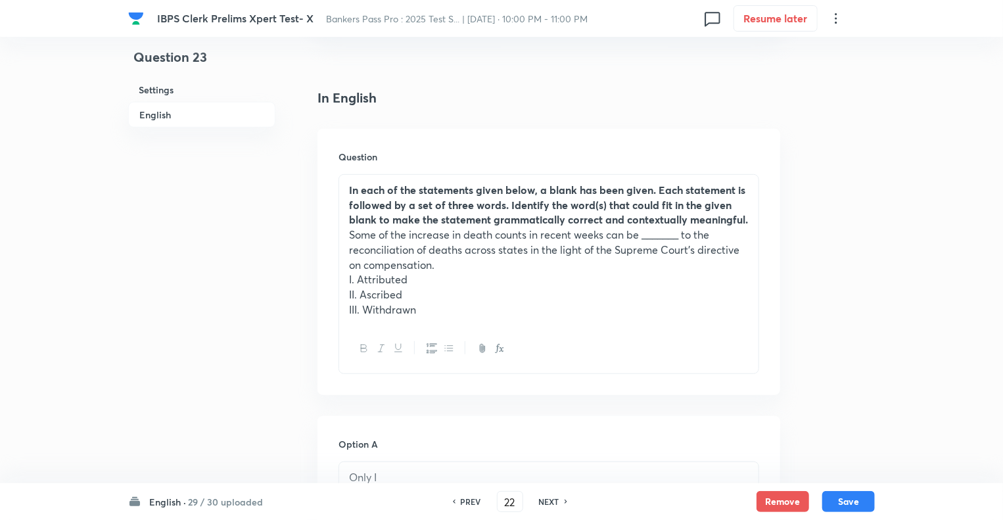
type input "23"
checkbox input "false"
checkbox input "true"
click at [548, 502] on h6 "NEXT" at bounding box center [549, 502] width 20 height 12
type input "24"
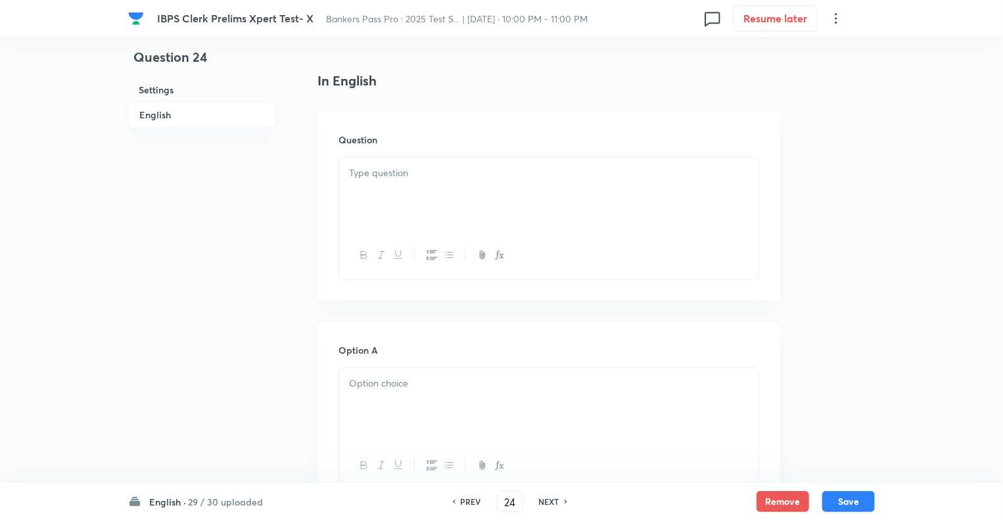
checkbox input "true"
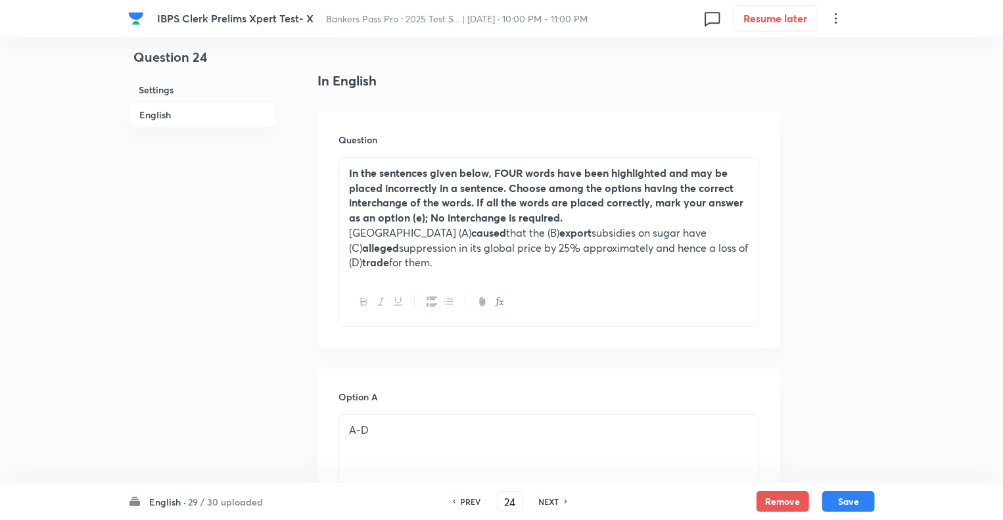
click at [548, 502] on h6 "NEXT" at bounding box center [549, 502] width 20 height 12
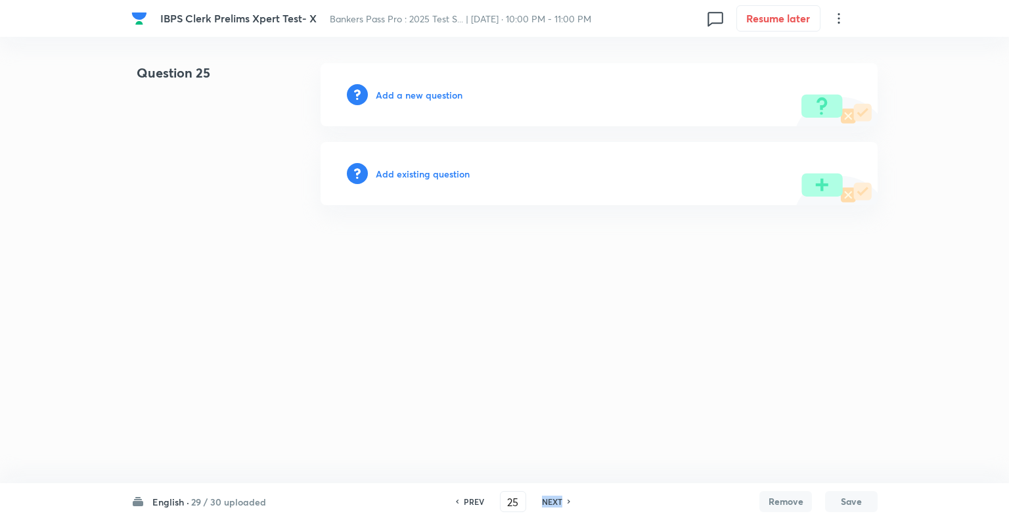
click at [548, 502] on h6 "NEXT" at bounding box center [552, 502] width 20 height 12
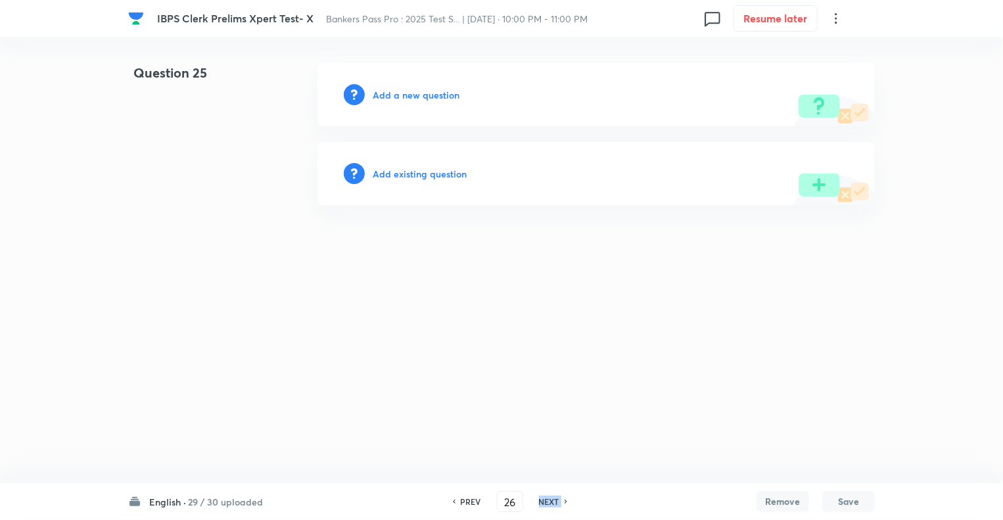
click at [548, 502] on h6 "NEXT" at bounding box center [549, 502] width 20 height 12
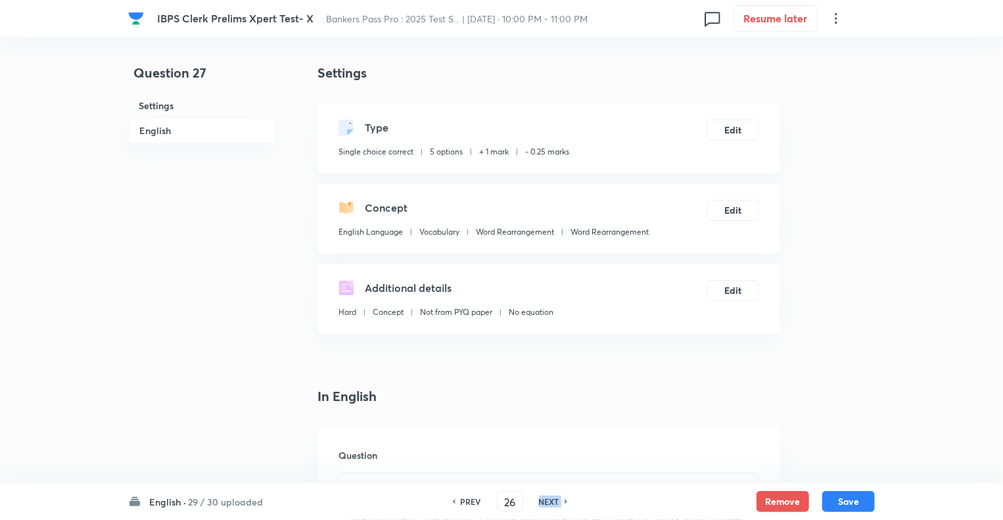
type input "27"
checkbox input "false"
checkbox input "true"
click at [548, 502] on h6 "NEXT" at bounding box center [549, 502] width 20 height 12
type input "28"
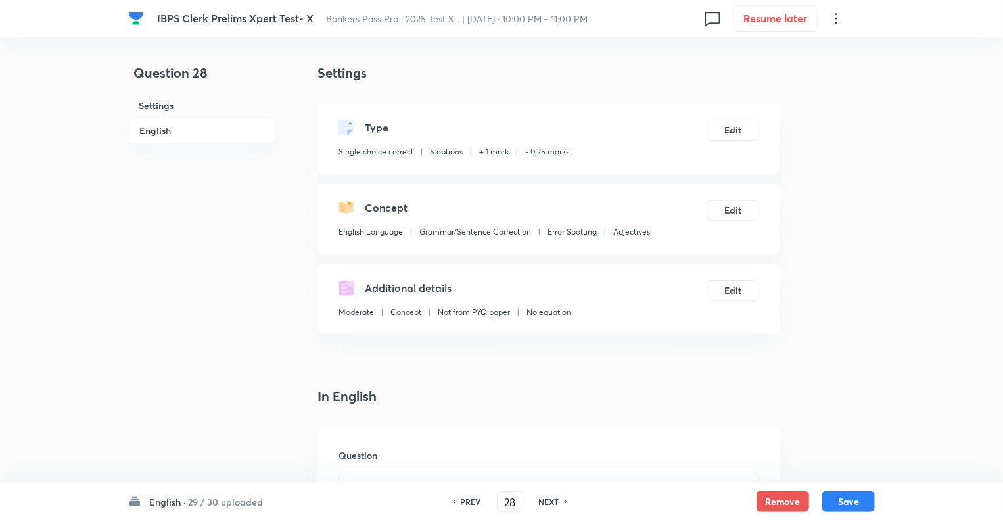
checkbox input "false"
checkbox input "true"
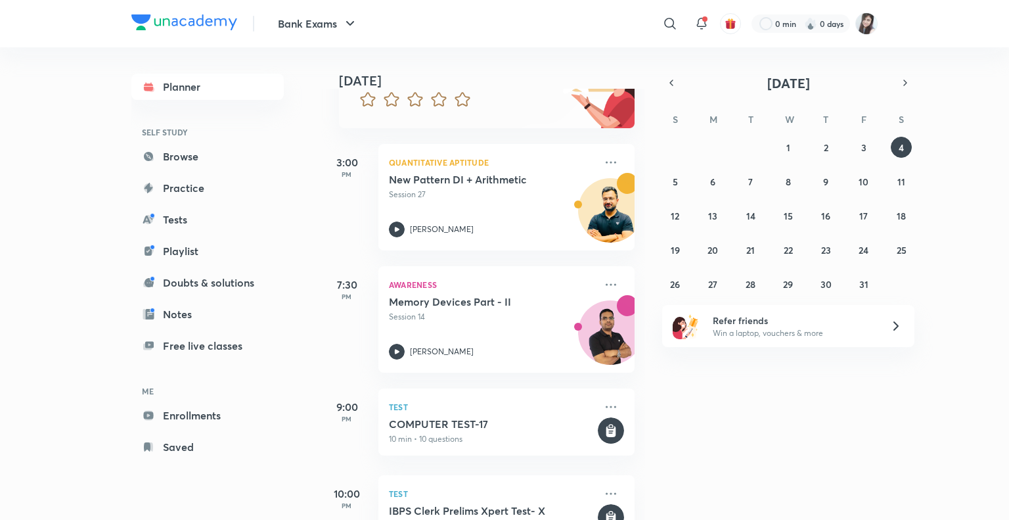
scroll to position [189, 0]
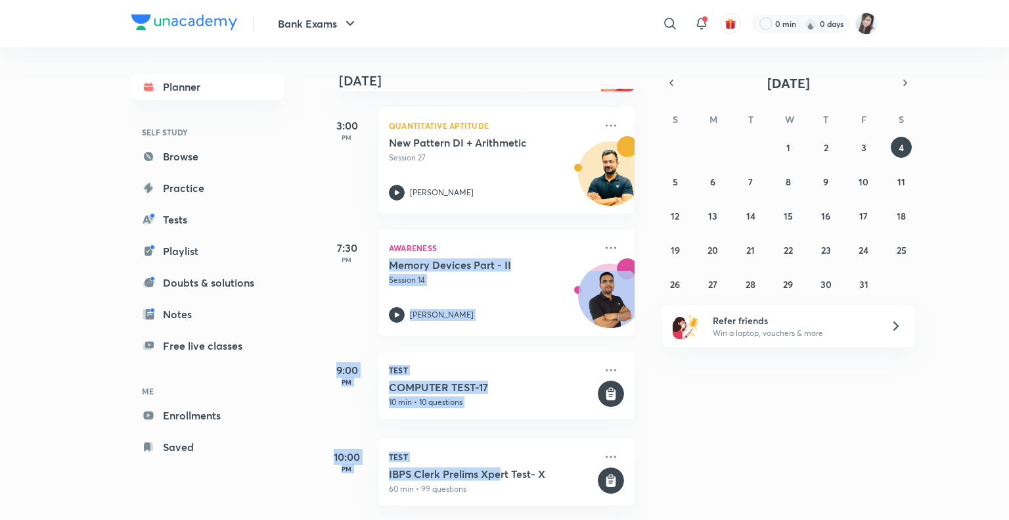
drag, startPoint x: 499, startPoint y: 465, endPoint x: 582, endPoint y: 242, distance: 237.4
click at [582, 242] on div "[DATE] Good afternoon, [PERSON_NAME] You have 4 events [DATE] Give us your feed…" at bounding box center [483, 283] width 325 height 473
click at [865, 149] on abbr "3" at bounding box center [864, 147] width 5 height 12
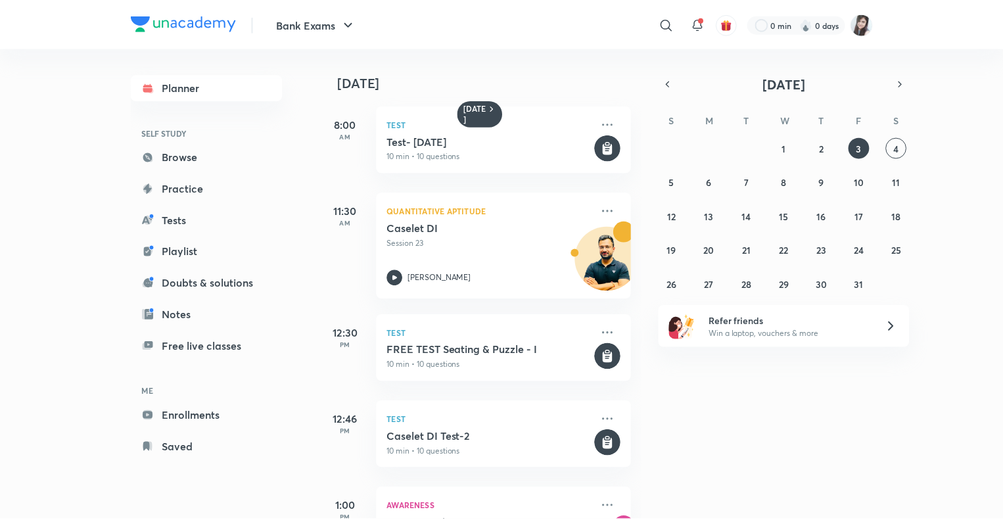
scroll to position [1313, 0]
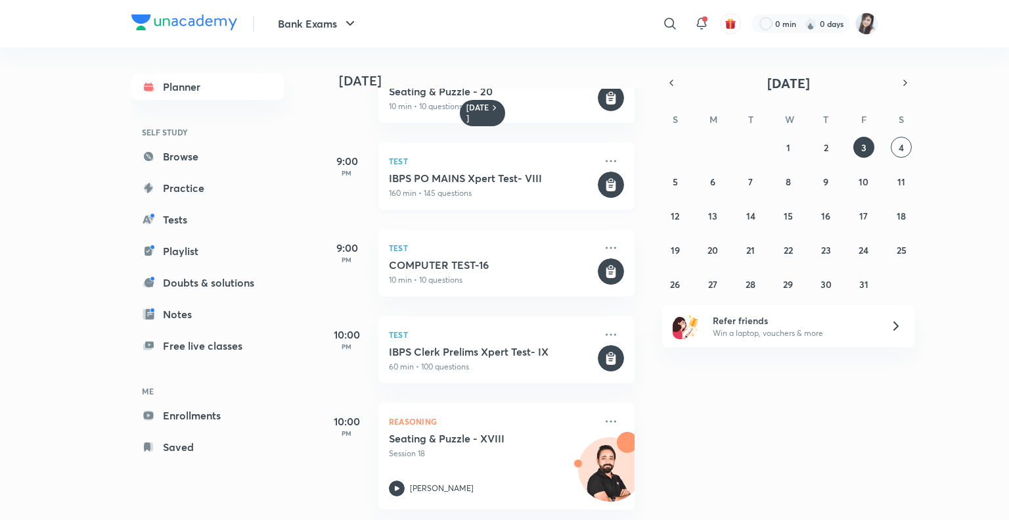
click at [495, 172] on h5 "IBPS PO MAINS Xpert Test- VIII" at bounding box center [492, 178] width 206 height 13
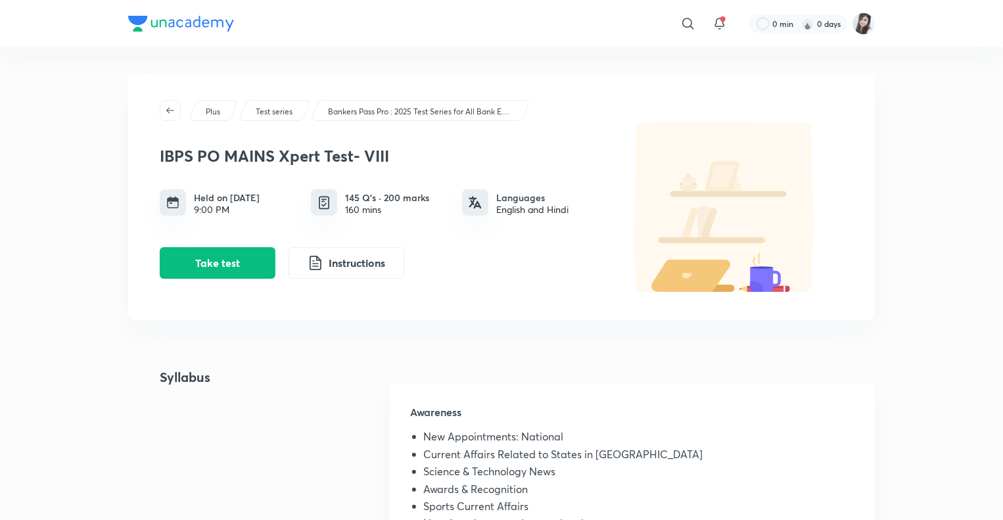
click at [450, 317] on div "Plus Test series Bankers Pass Pro : 2025 Test Series for All Bank Exams by Team…" at bounding box center [501, 197] width 747 height 246
click at [218, 255] on button "Take test" at bounding box center [218, 262] width 116 height 32
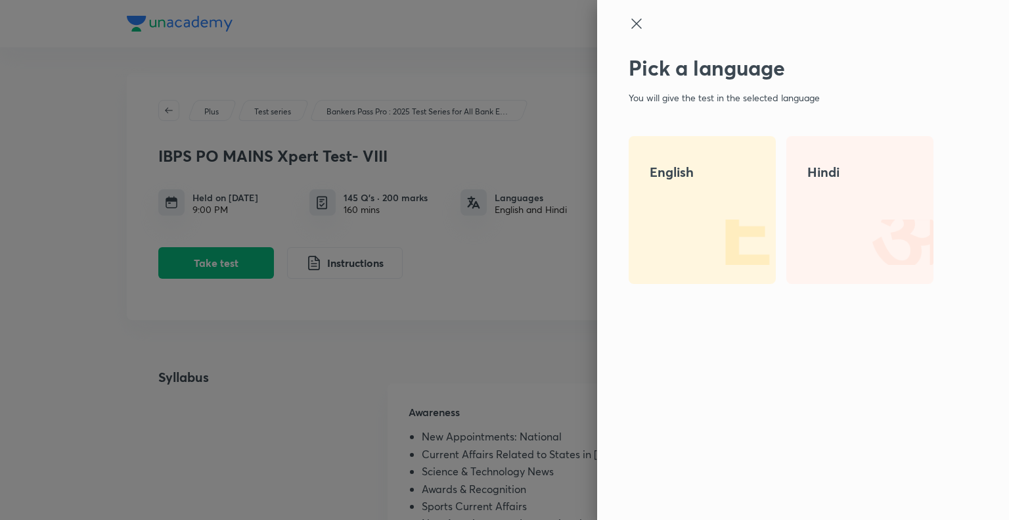
click at [668, 164] on h4 "English" at bounding box center [702, 172] width 105 height 20
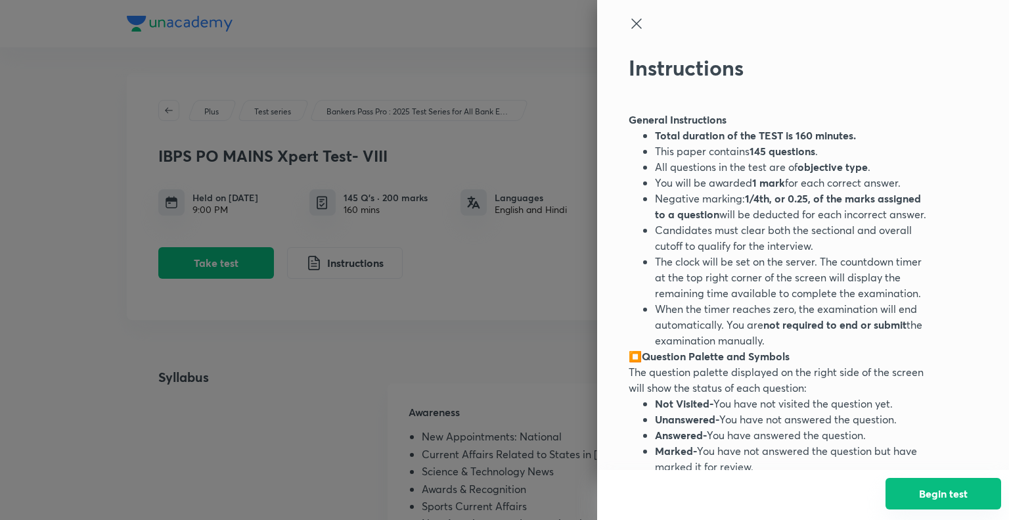
click at [924, 497] on button "Begin test" at bounding box center [944, 494] width 116 height 32
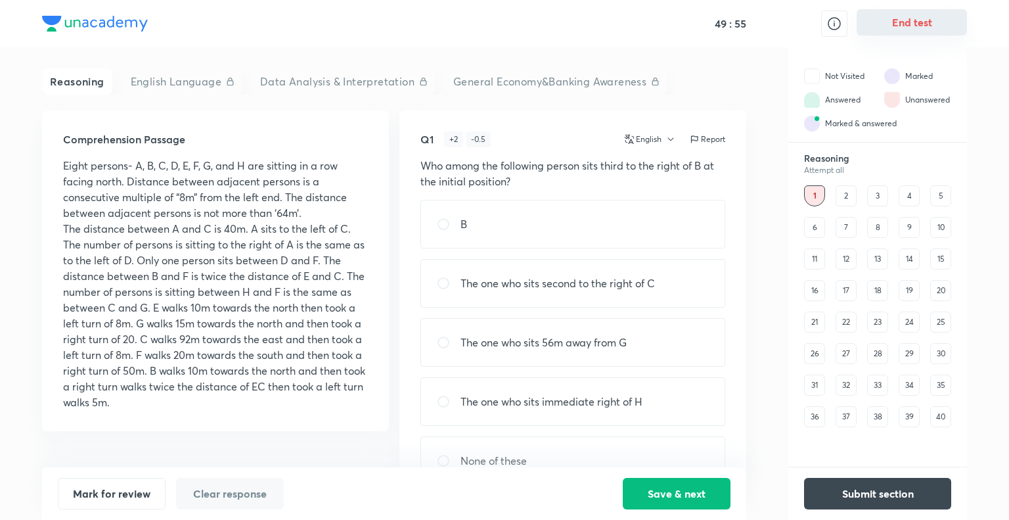
click at [904, 28] on button "End test" at bounding box center [912, 22] width 110 height 26
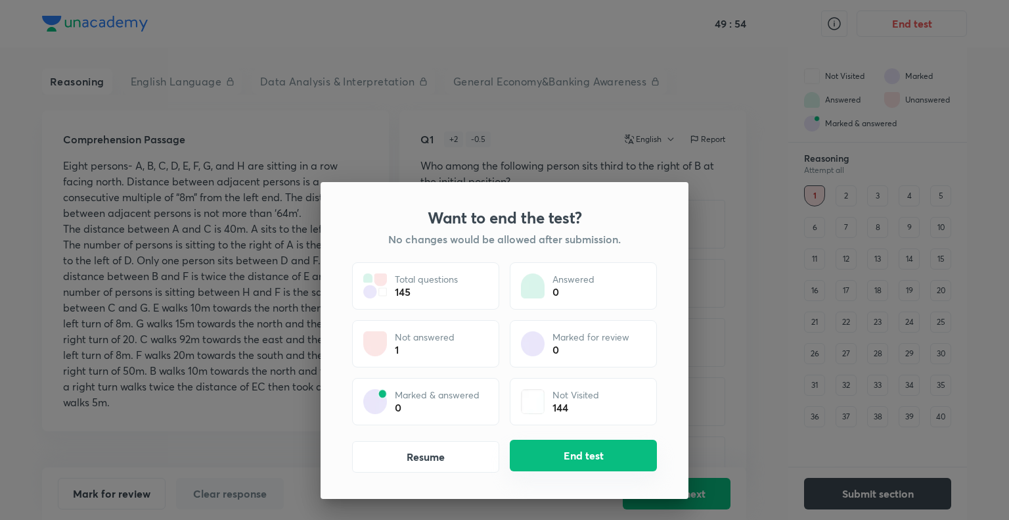
click at [568, 453] on button "End test" at bounding box center [583, 456] width 147 height 32
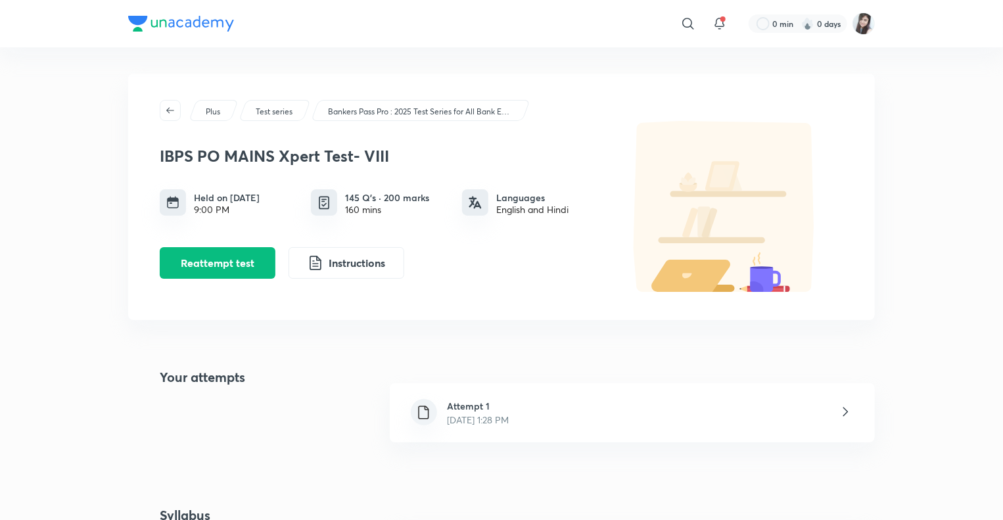
click at [834, 404] on div "Attempt 1 Oct 4, 2025, 1:28 PM" at bounding box center [632, 412] width 485 height 59
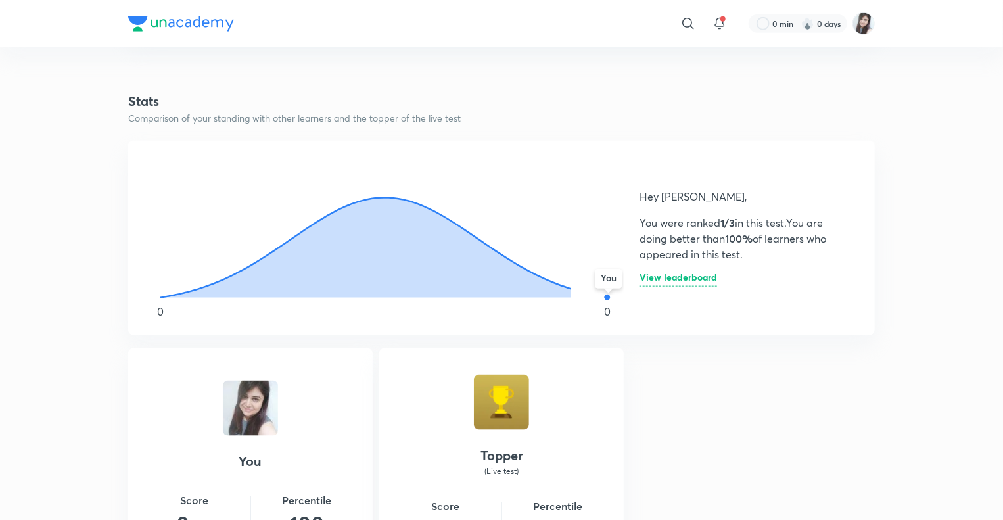
scroll to position [657, 0]
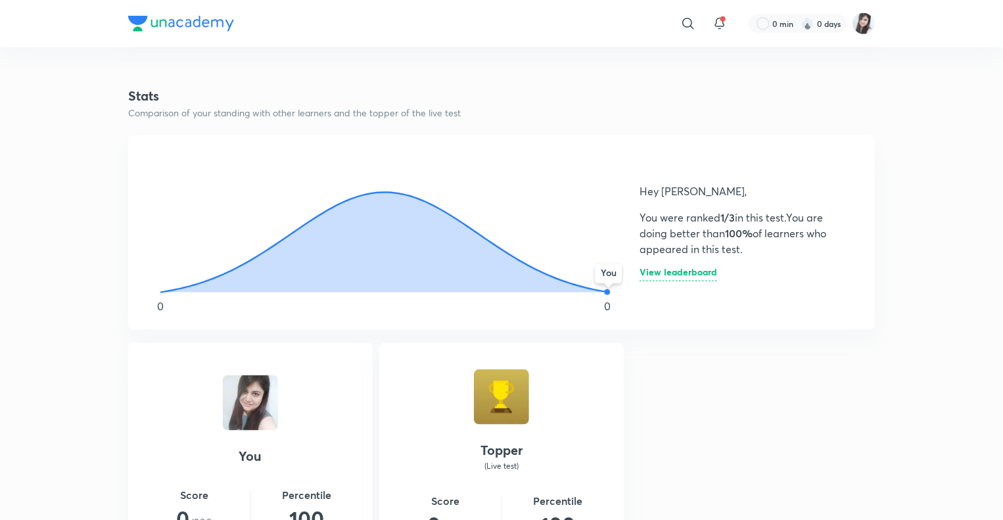
click at [697, 272] on h6 "View leaderboard" at bounding box center [678, 274] width 78 height 14
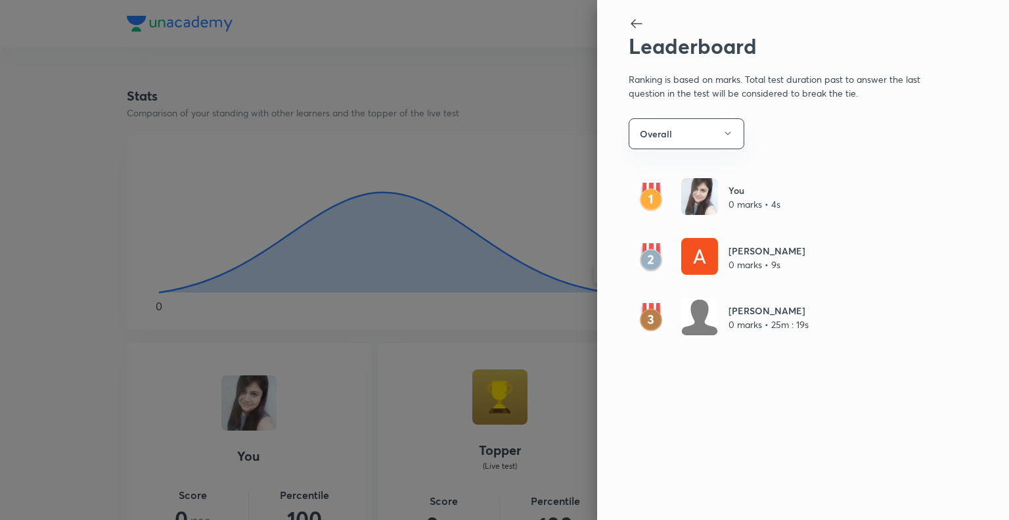
click at [634, 23] on icon at bounding box center [636, 23] width 11 height 9
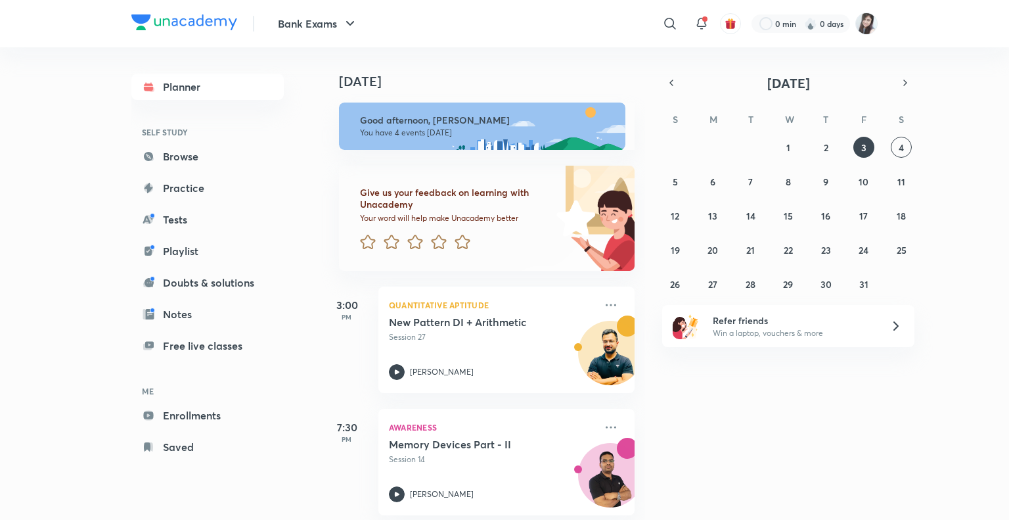
click at [660, 79] on div "Today Good afternoon, Manjeet You have 4 events today Give us your feedback on …" at bounding box center [664, 283] width 686 height 473
click at [673, 81] on icon "button" at bounding box center [671, 83] width 11 height 12
click at [714, 287] on abbr "29" at bounding box center [713, 284] width 10 height 12
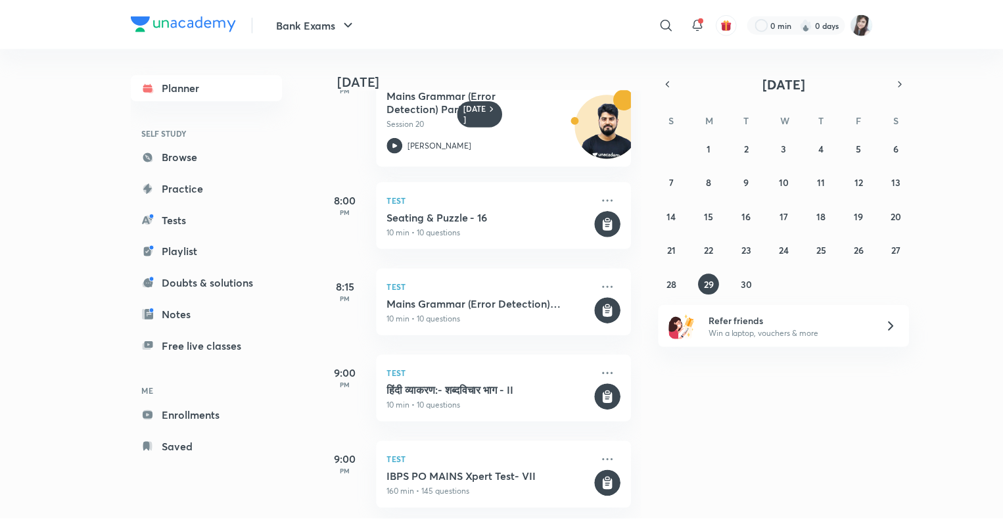
scroll to position [1364, 0]
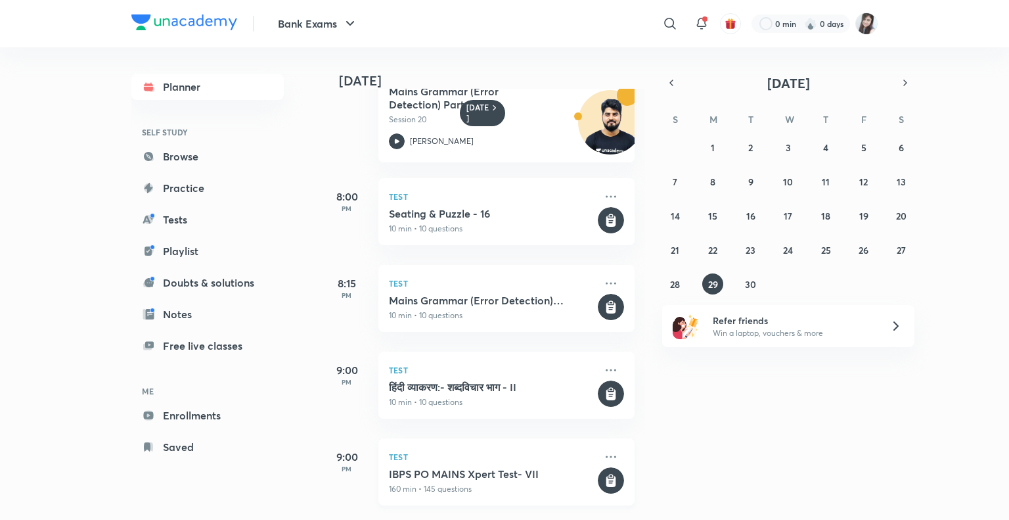
click at [452, 467] on h5 "IBPS PO MAINS Xpert Test- VII" at bounding box center [492, 473] width 206 height 13
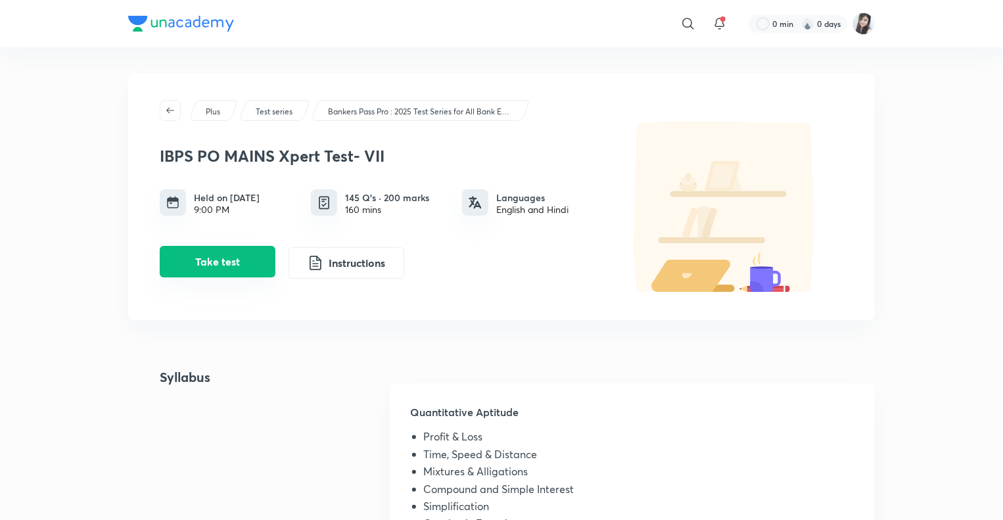
click at [208, 263] on button "Take test" at bounding box center [218, 262] width 116 height 32
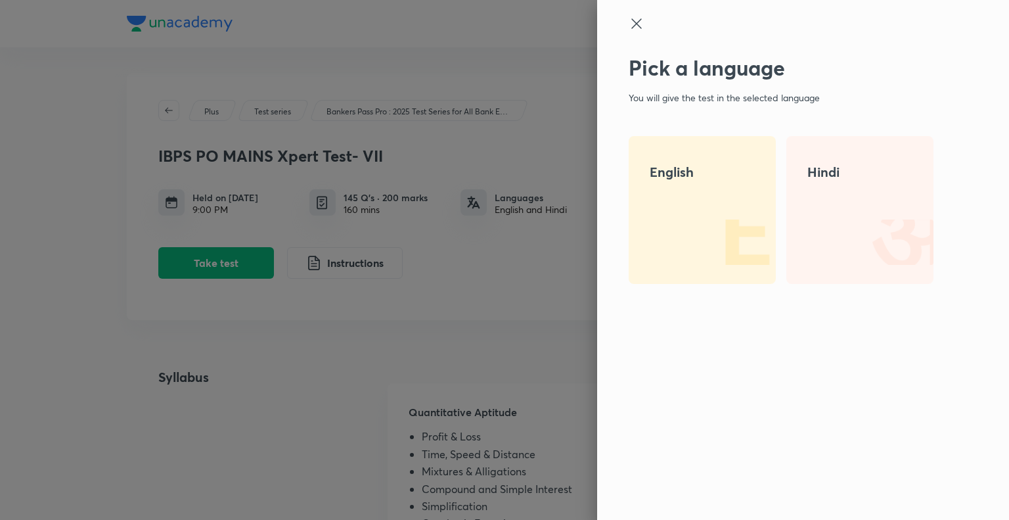
click at [660, 167] on h4 "English" at bounding box center [702, 172] width 105 height 20
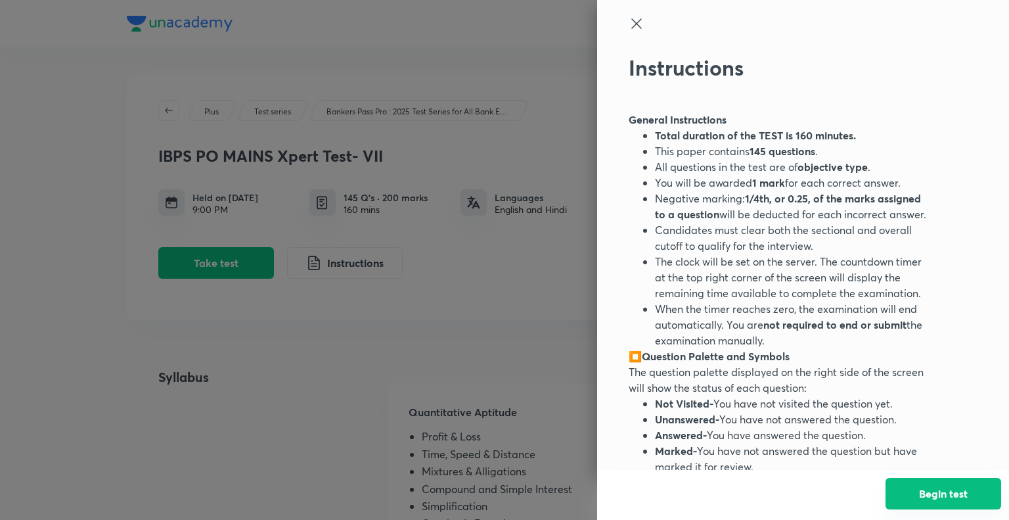
click at [917, 494] on button "Begin test" at bounding box center [944, 494] width 116 height 32
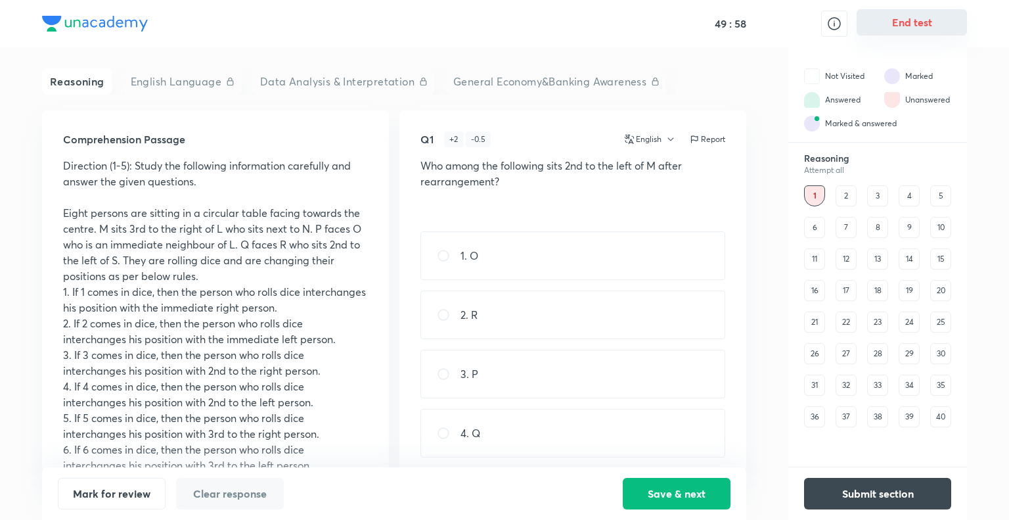
click at [917, 22] on button "End test" at bounding box center [912, 22] width 110 height 26
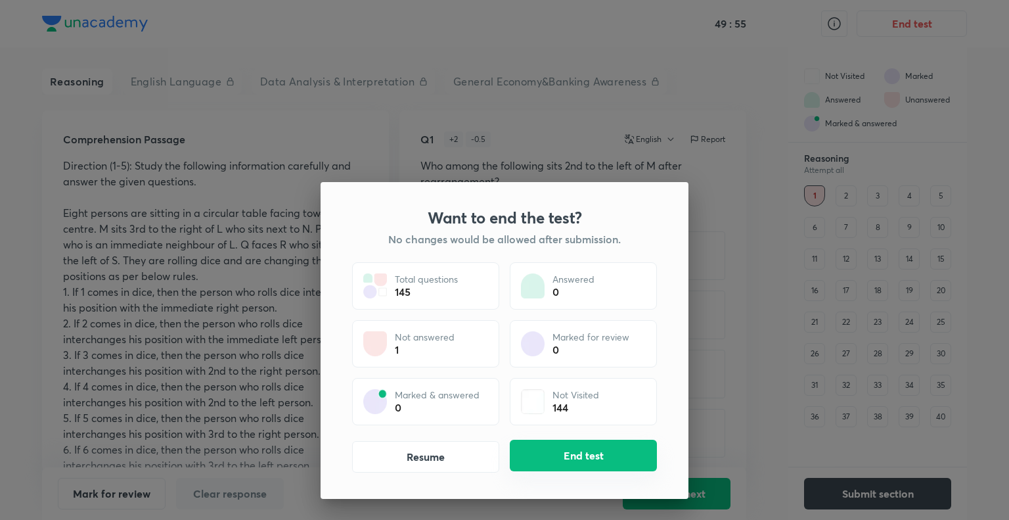
click at [581, 449] on button "End test" at bounding box center [583, 456] width 147 height 32
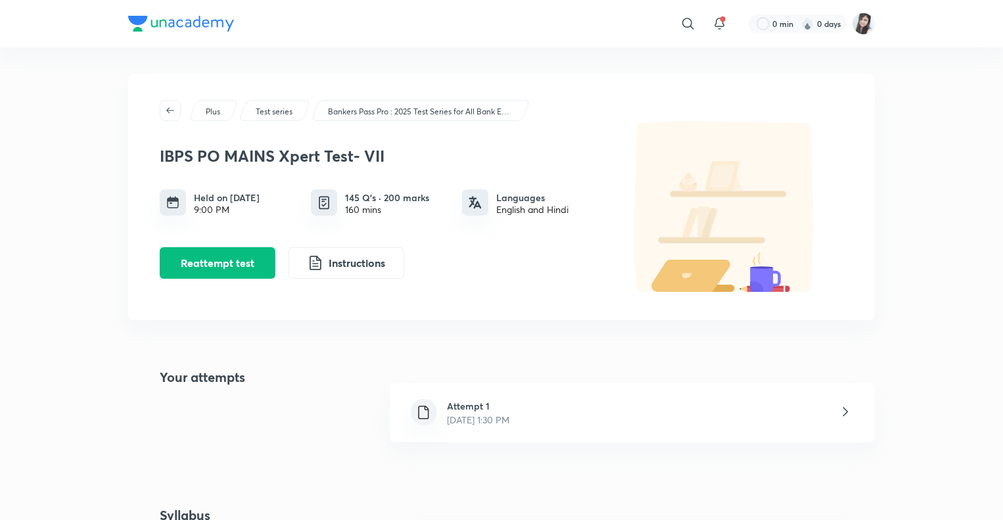
click at [846, 411] on icon at bounding box center [845, 412] width 16 height 16
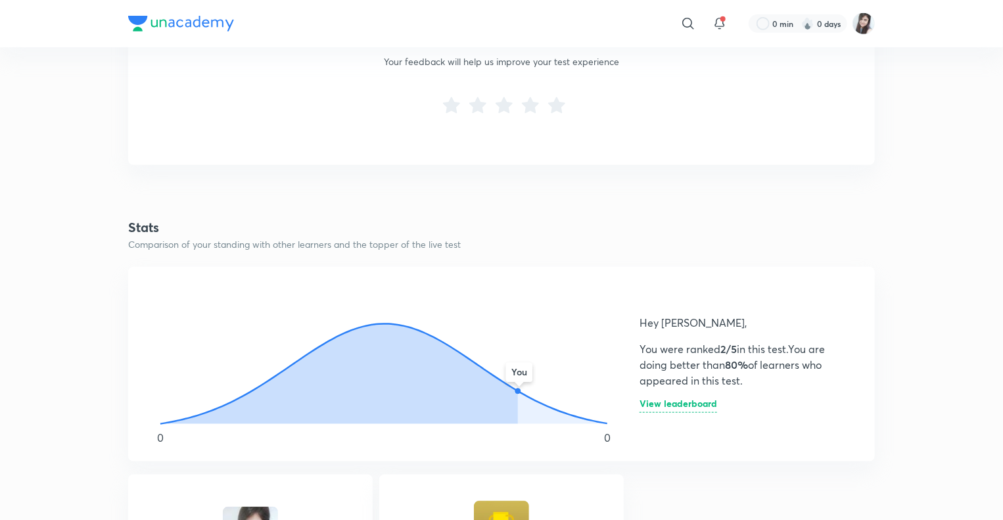
scroll to position [552, 0]
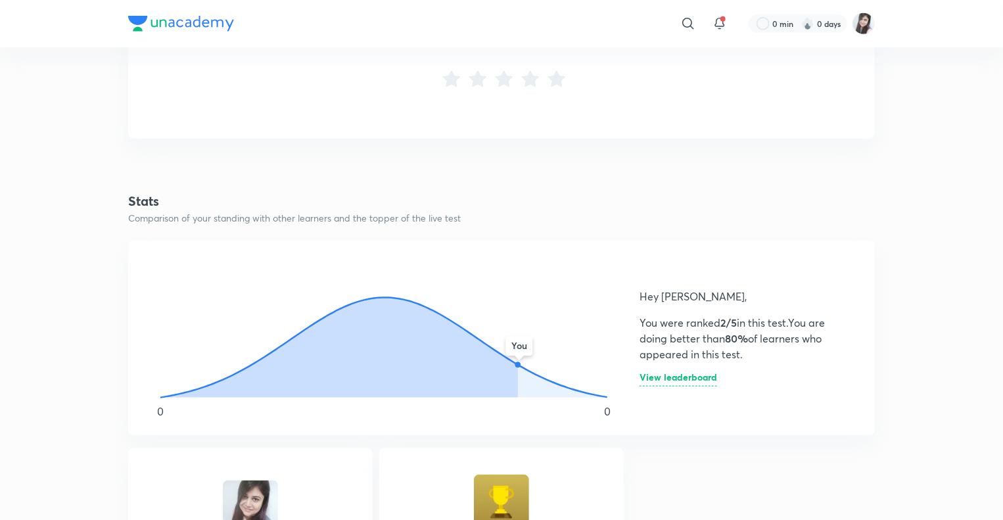
click at [674, 379] on h6 "View leaderboard" at bounding box center [678, 380] width 78 height 14
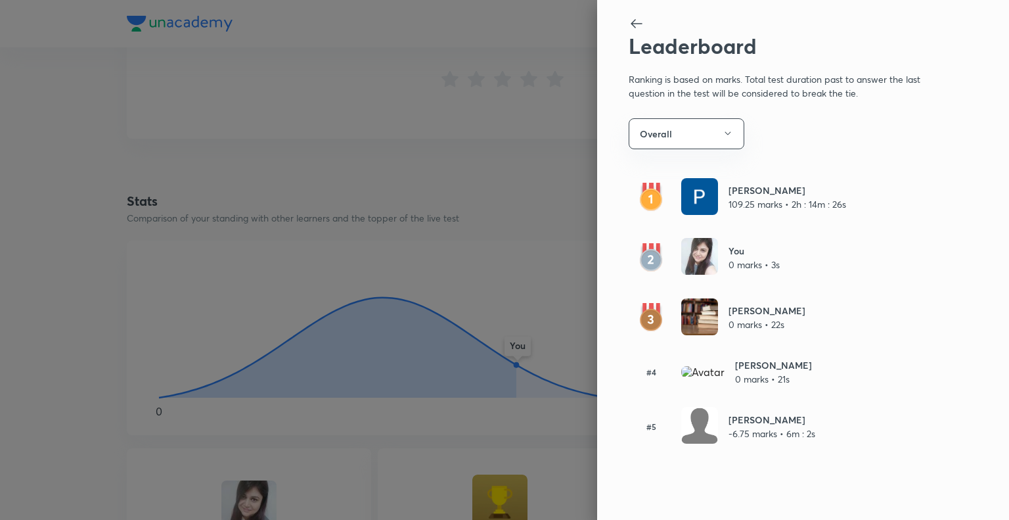
click at [633, 22] on icon at bounding box center [636, 23] width 11 height 9
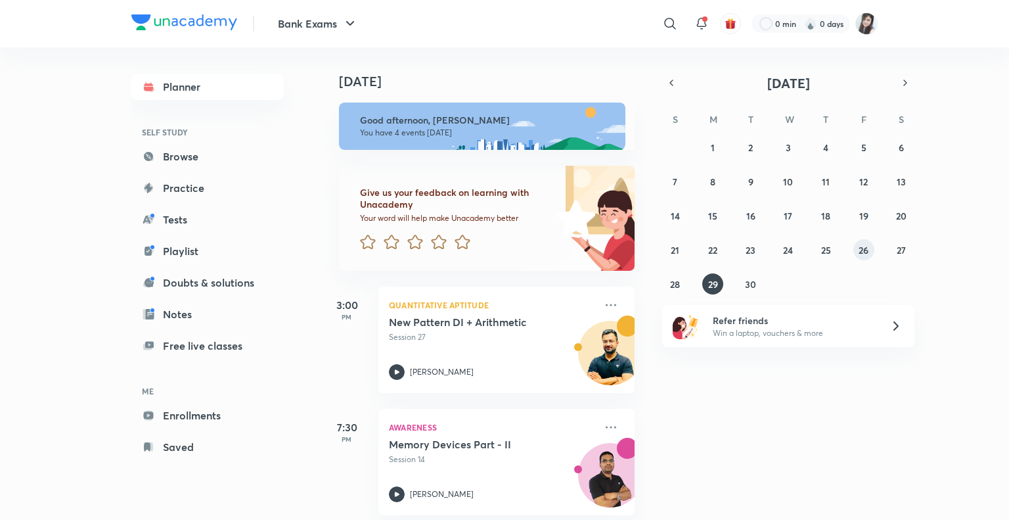
click at [860, 251] on abbr "26" at bounding box center [864, 250] width 10 height 12
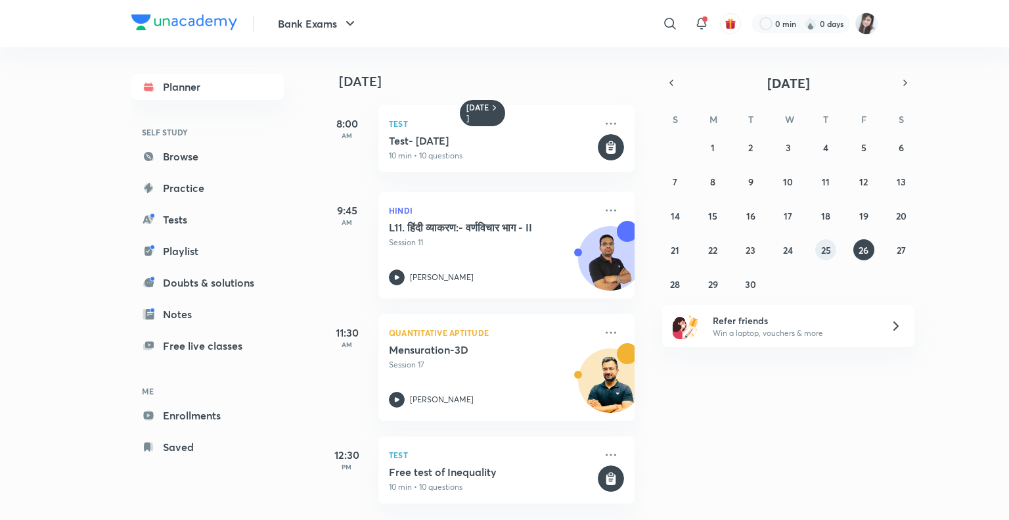
click at [825, 252] on abbr "25" at bounding box center [826, 250] width 10 height 12
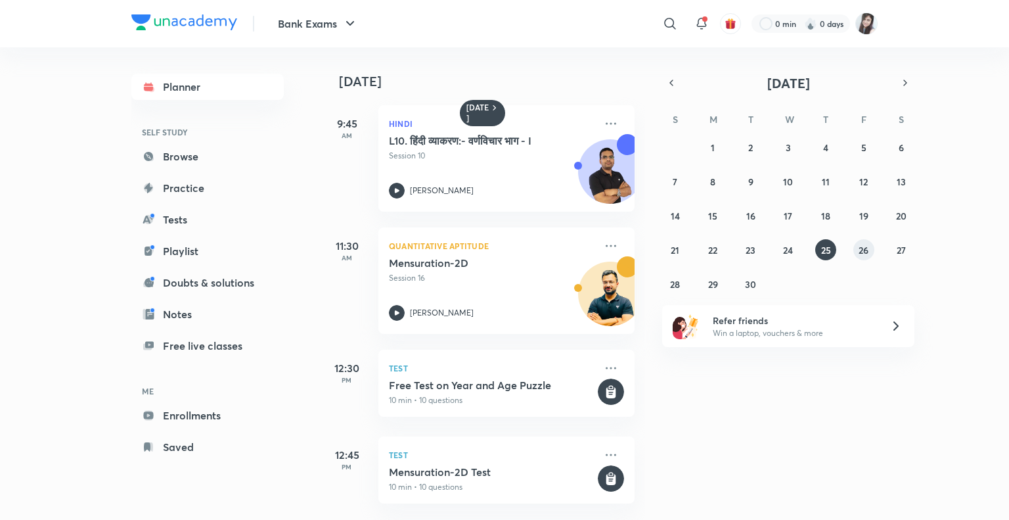
click at [867, 240] on button "26" at bounding box center [864, 249] width 21 height 21
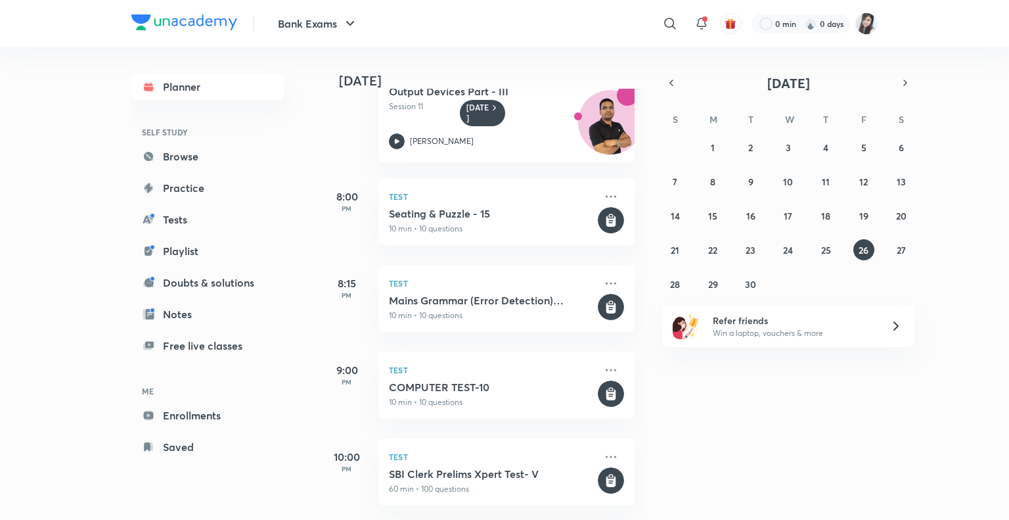
scroll to position [1435, 0]
click at [824, 254] on abbr "25" at bounding box center [826, 250] width 10 height 12
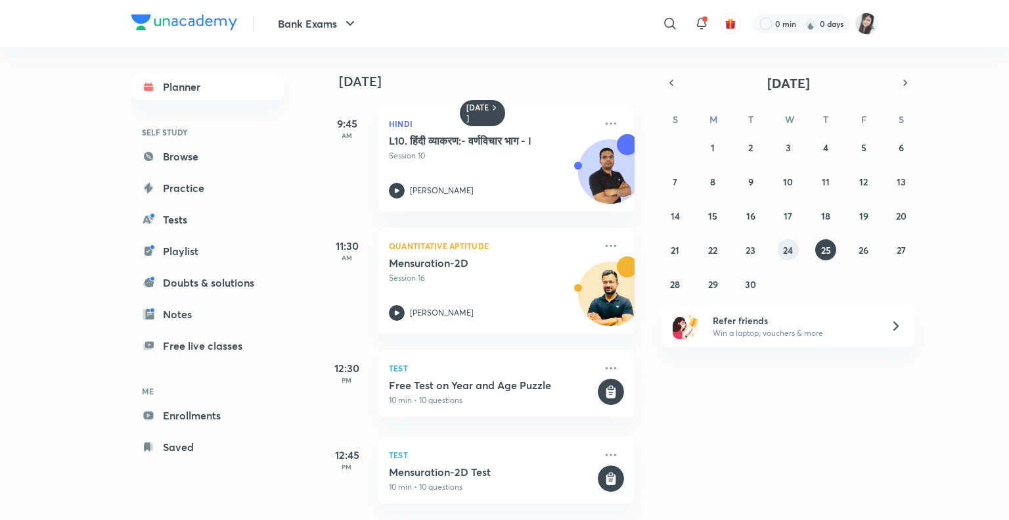
click at [789, 251] on abbr "24" at bounding box center [788, 250] width 10 height 12
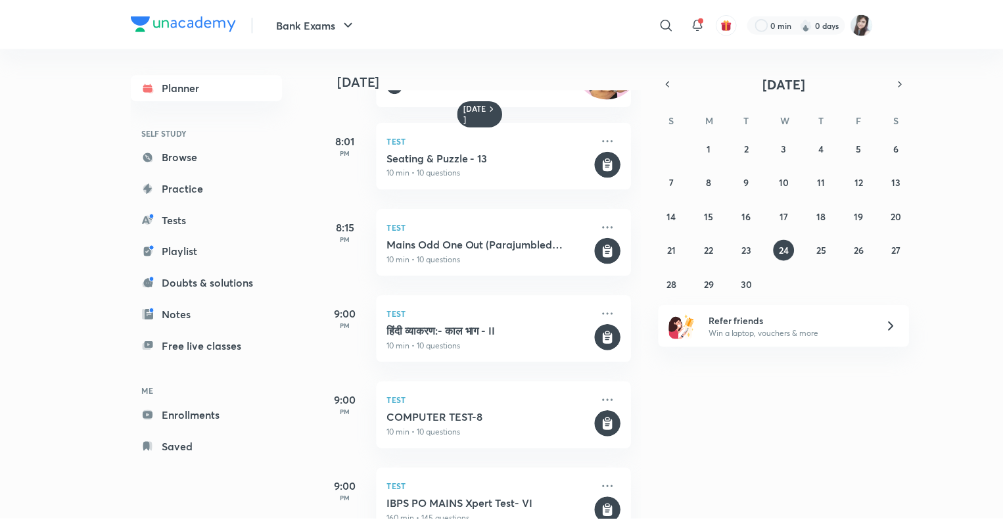
scroll to position [1573, 0]
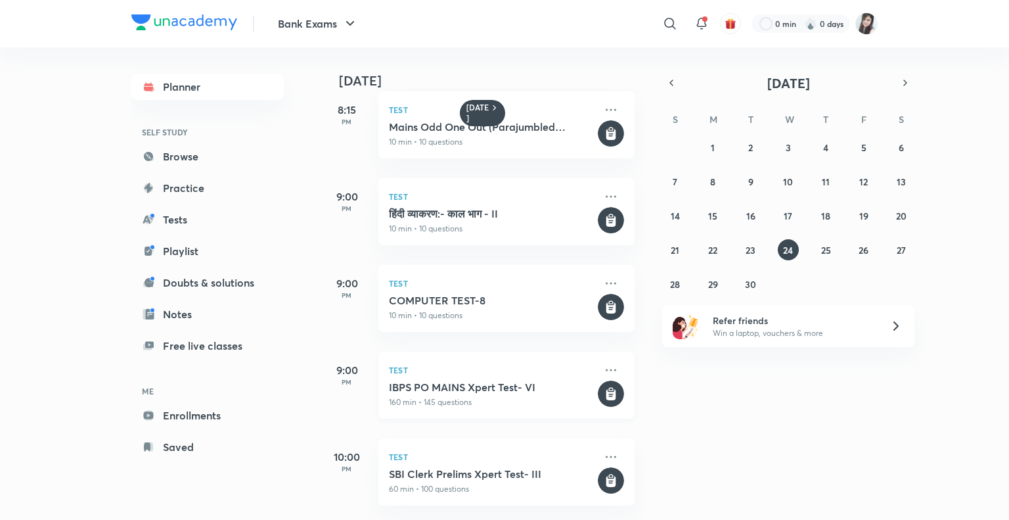
click at [470, 381] on h5 "IBPS PO MAINS Xpert Test- VI" at bounding box center [492, 387] width 206 height 13
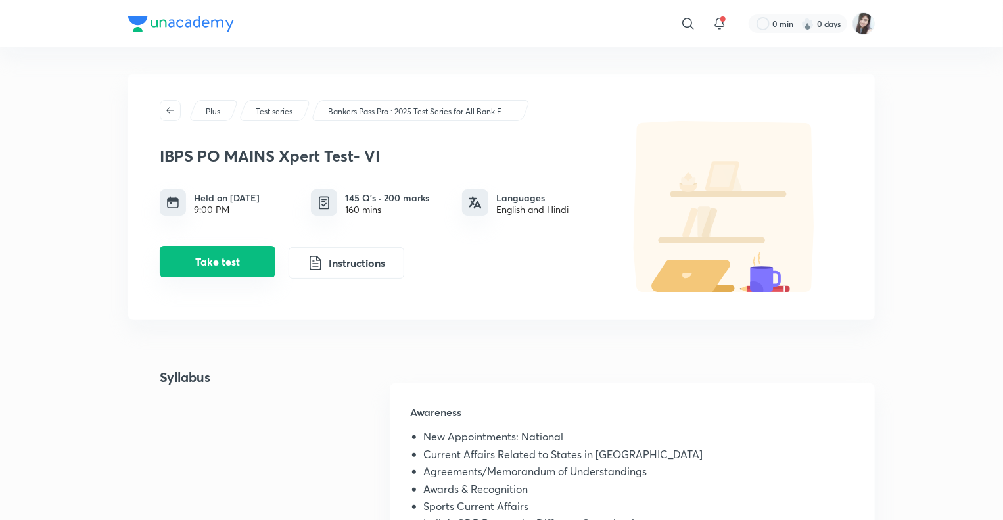
click at [222, 260] on button "Take test" at bounding box center [218, 262] width 116 height 32
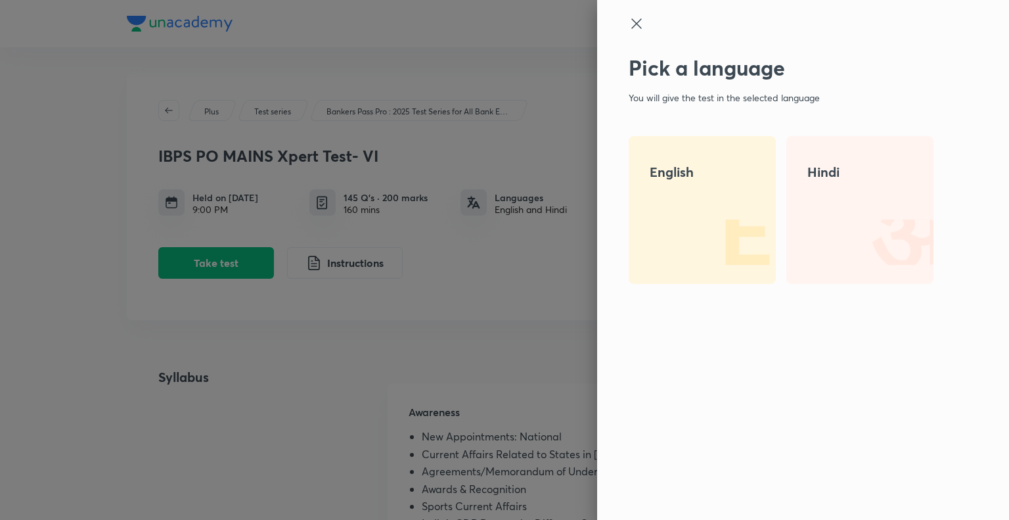
click at [653, 171] on h4 "English" at bounding box center [702, 172] width 105 height 20
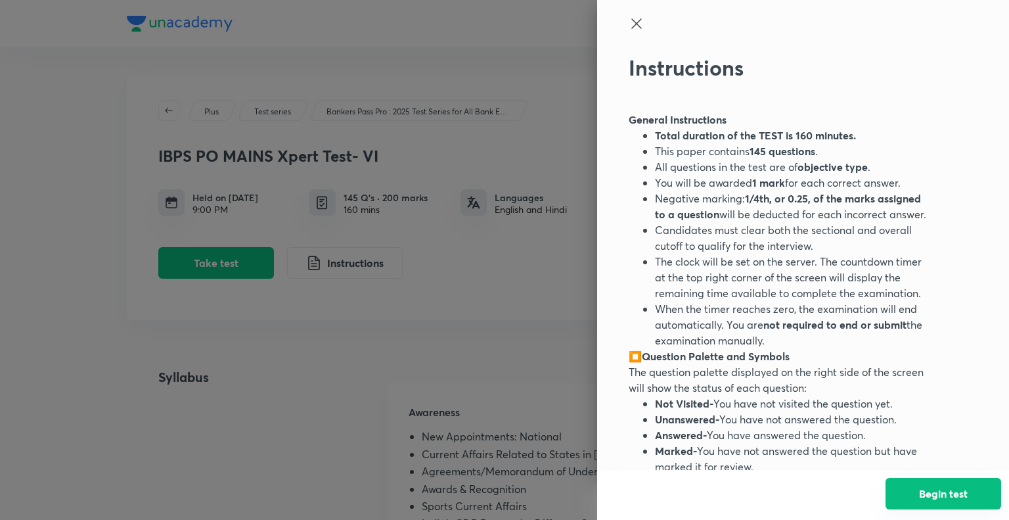
click at [934, 489] on button "Begin test" at bounding box center [944, 494] width 116 height 32
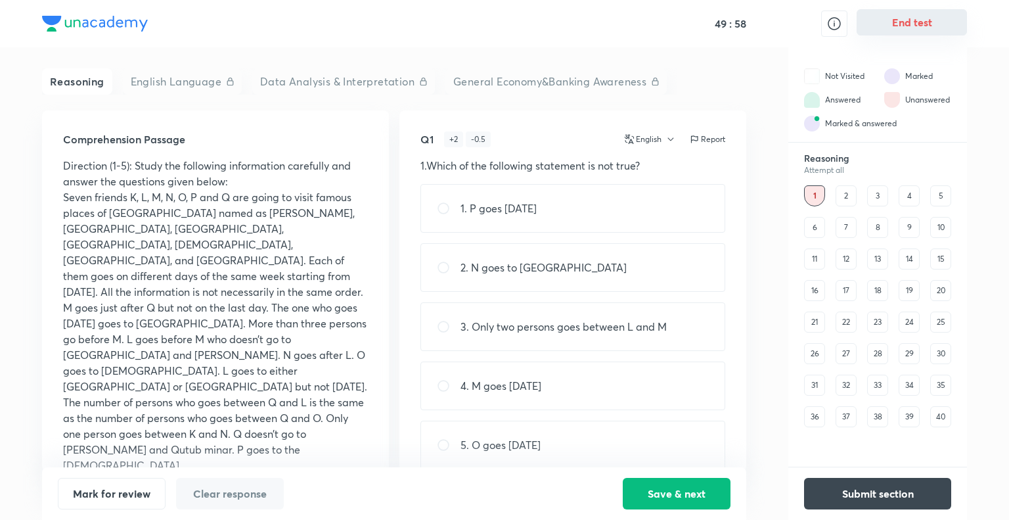
click at [898, 17] on button "End test" at bounding box center [912, 22] width 110 height 26
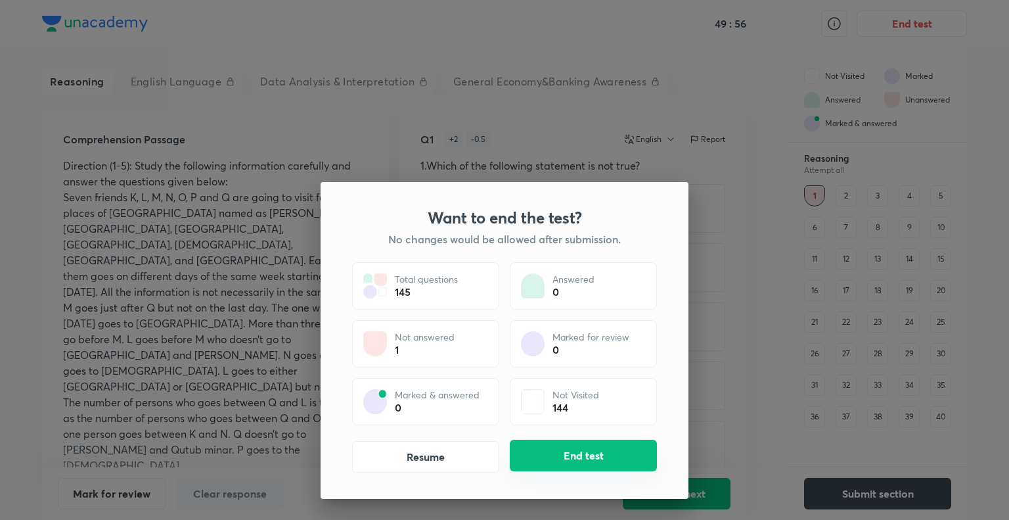
click at [565, 454] on button "End test" at bounding box center [583, 456] width 147 height 32
click at [565, 454] on button "End test" at bounding box center [583, 457] width 147 height 32
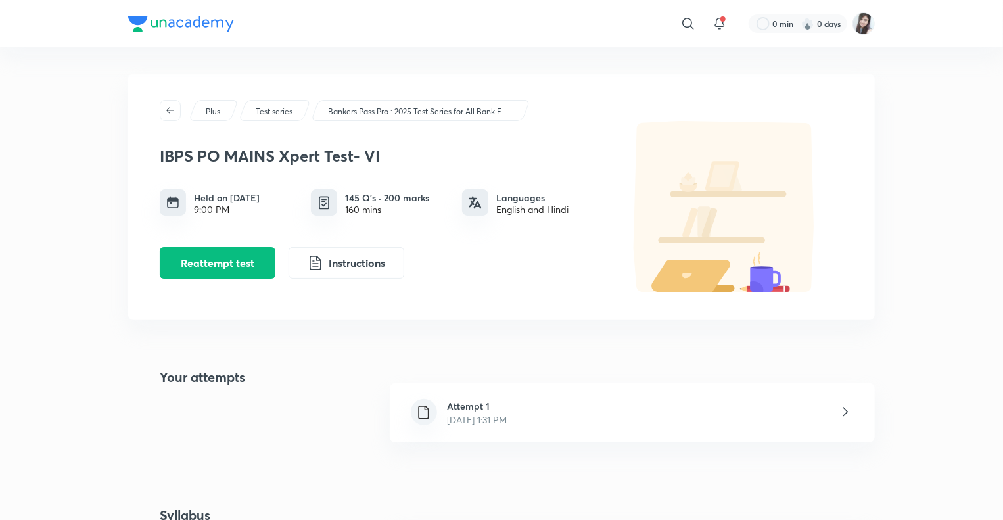
click at [841, 407] on icon at bounding box center [845, 412] width 16 height 16
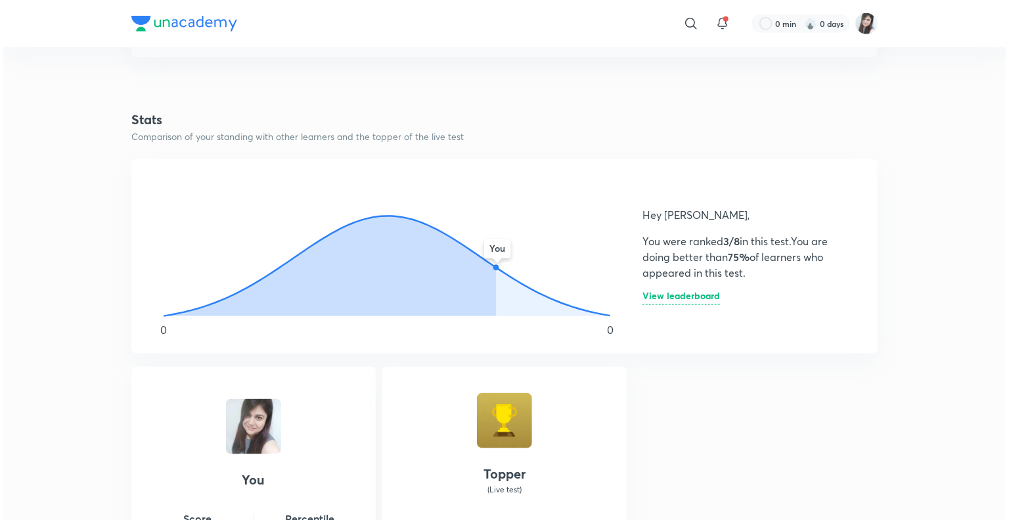
scroll to position [650, 0]
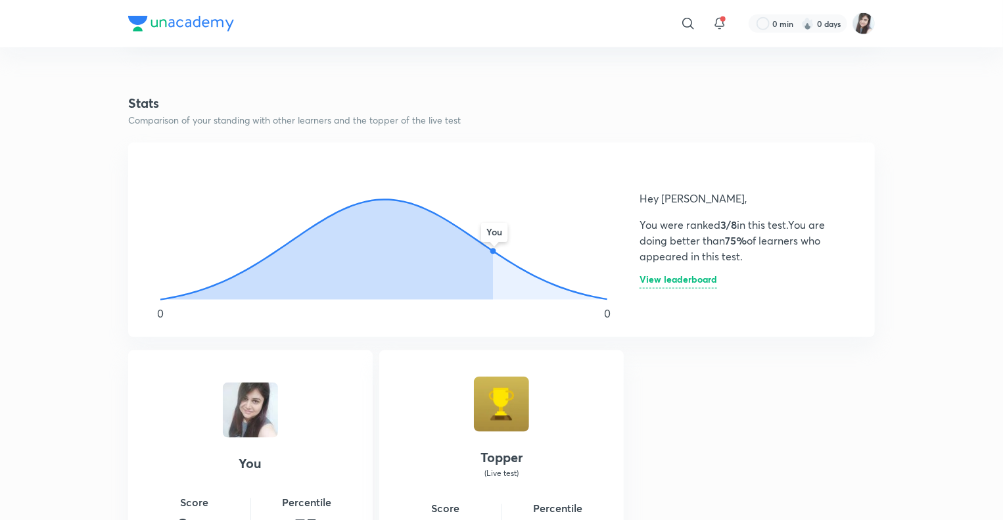
click at [644, 280] on h6 "View leaderboard" at bounding box center [678, 282] width 78 height 14
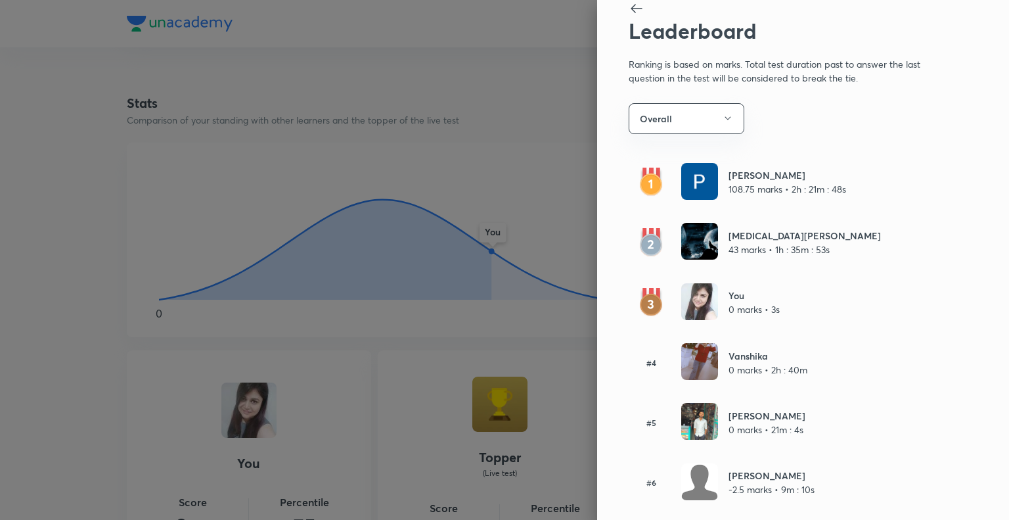
scroll to position [16, 0]
click at [697, 178] on img at bounding box center [699, 180] width 37 height 37
click at [689, 191] on img at bounding box center [699, 180] width 37 height 37
click at [689, 302] on img at bounding box center [699, 301] width 37 height 37
click at [723, 122] on icon "button" at bounding box center [728, 117] width 11 height 11
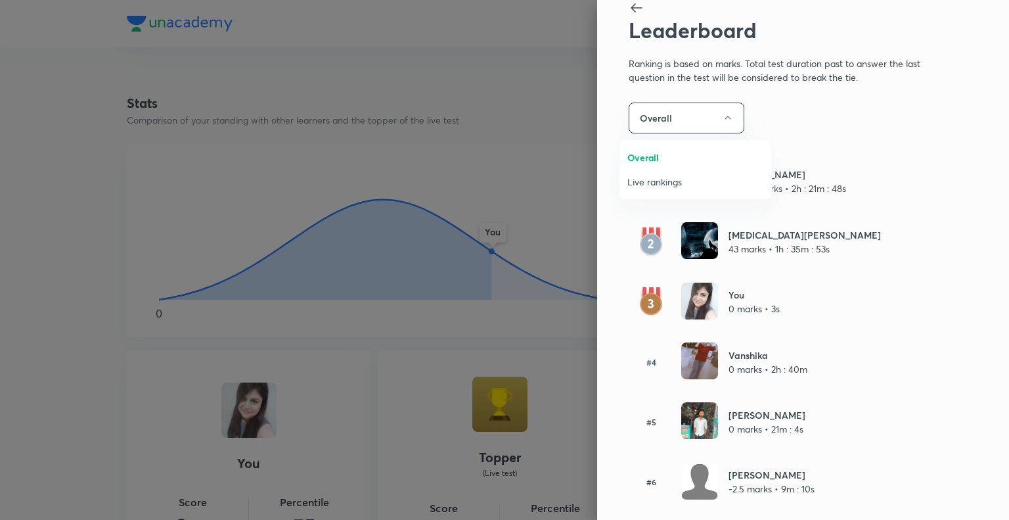
click at [664, 181] on span "Live rankings" at bounding box center [696, 182] width 136 height 14
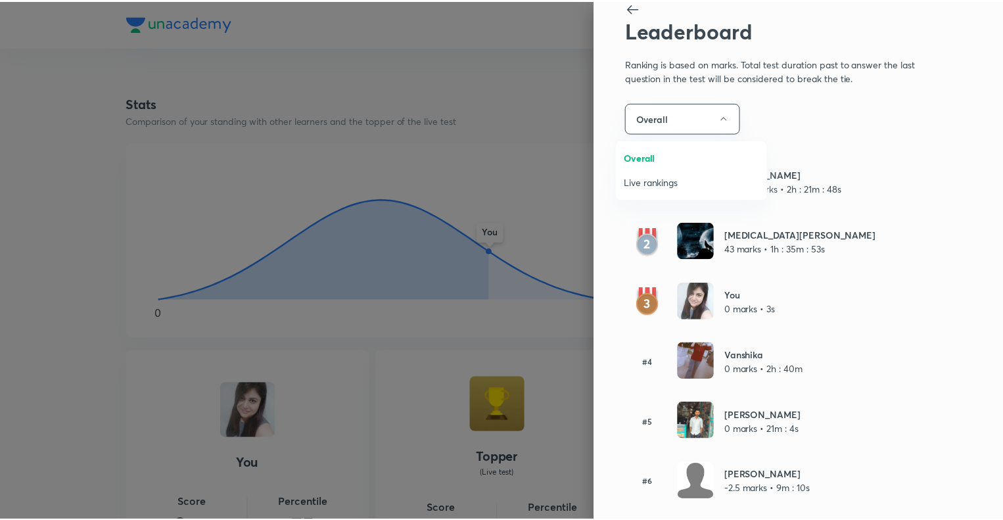
scroll to position [0, 0]
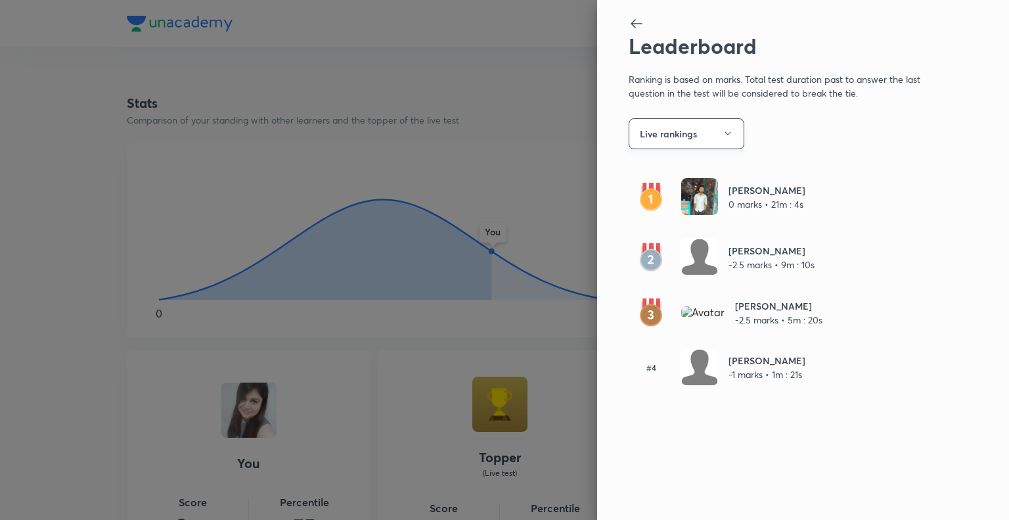
click at [724, 132] on icon "button" at bounding box center [728, 133] width 11 height 11
click at [667, 170] on span "Overall" at bounding box center [705, 173] width 136 height 14
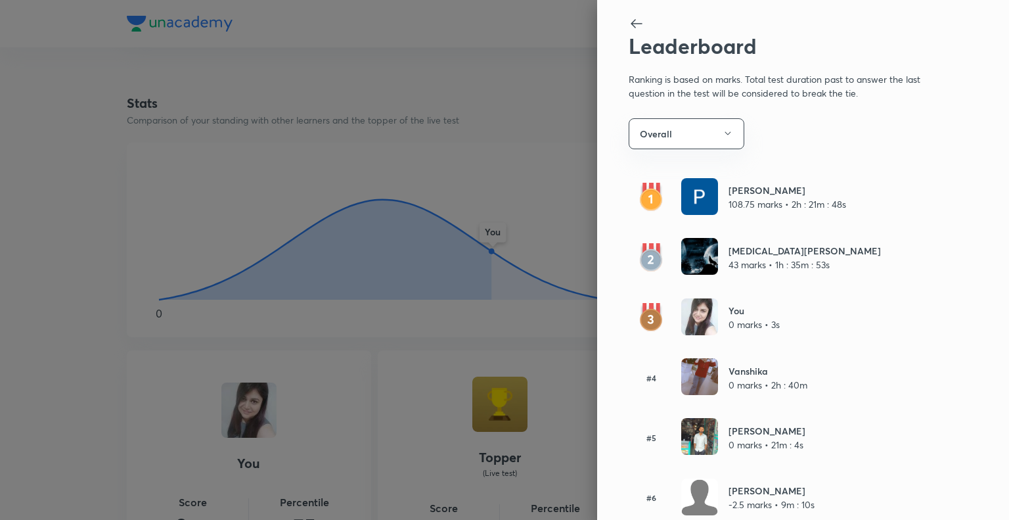
click at [629, 31] on icon at bounding box center [637, 24] width 16 height 16
